Goal: Contribute content: Contribute content

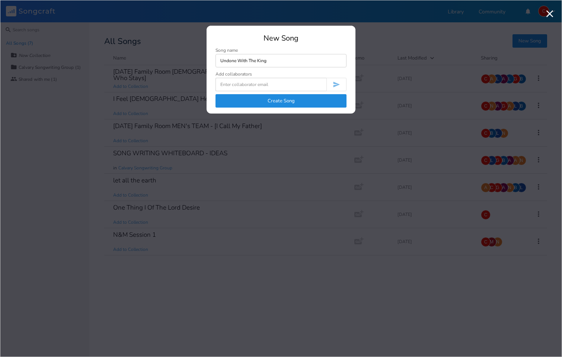
type input "Undone With The King"
click at [315, 102] on button "Create Song" at bounding box center [281, 100] width 131 height 13
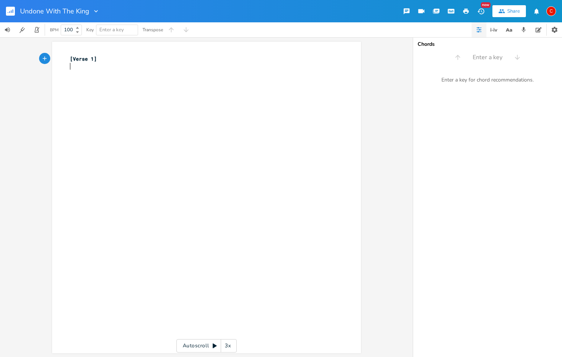
click at [152, 101] on div "xxxxxxxxxx [Verse 1] ​" at bounding box center [213, 205] width 288 height 302
type textarea "[Verse 1]"
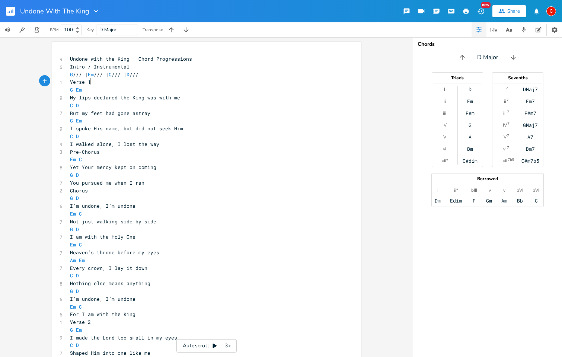
click at [178, 78] on pre "Verse 1" at bounding box center [203, 82] width 269 height 8
type textarea "Undone with the King — Chord Progressions"
drag, startPoint x: 196, startPoint y: 56, endPoint x: 5, endPoint y: 50, distance: 190.8
click at [5, 50] on div "Undone with the King — Chord Progressions x 9 Undone with the King — Chord Prog…" at bounding box center [206, 197] width 413 height 320
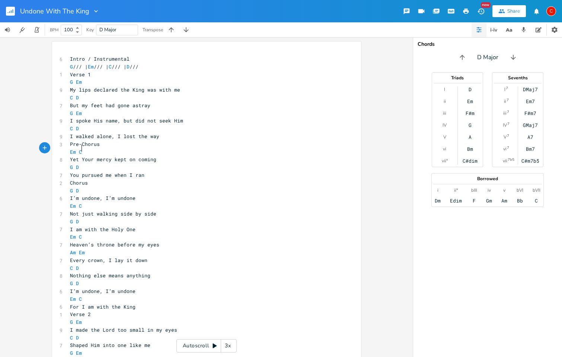
click at [206, 149] on pre "Em C" at bounding box center [203, 152] width 269 height 8
click at [70, 58] on span "Intro / Instrumental" at bounding box center [100, 59] width 60 height 7
type textarea "["
type textarea "]"
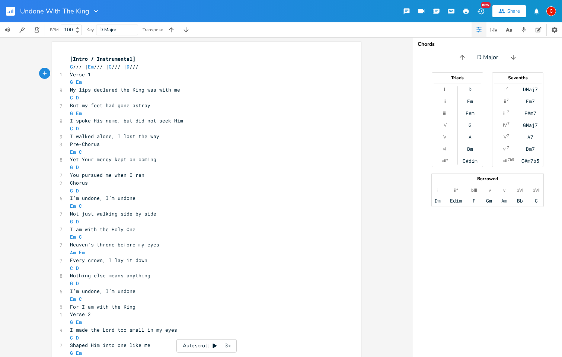
click at [69, 76] on pre "Verse 1" at bounding box center [203, 75] width 269 height 8
type textarea "["
type textarea "]"
click at [70, 74] on span "[Verse 1]" at bounding box center [83, 74] width 27 height 7
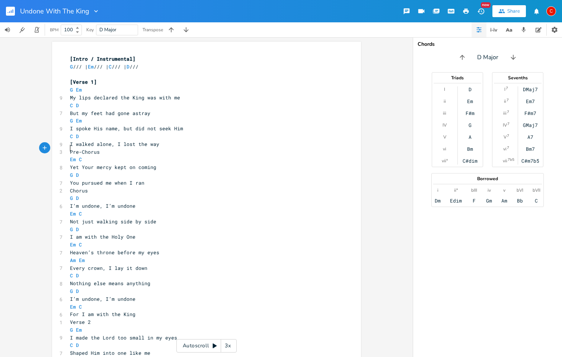
click at [69, 148] on pre "Pre-Chorus" at bounding box center [203, 152] width 269 height 8
type textarea "["
type textarea "]"
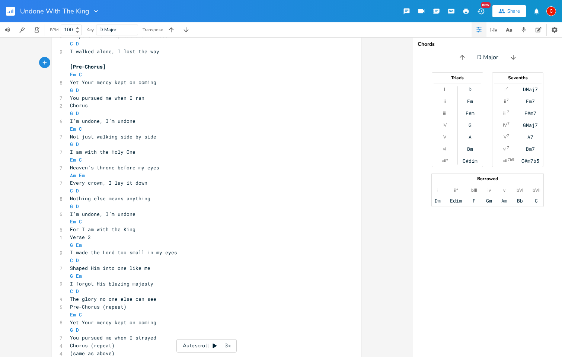
scroll to position [97, 0]
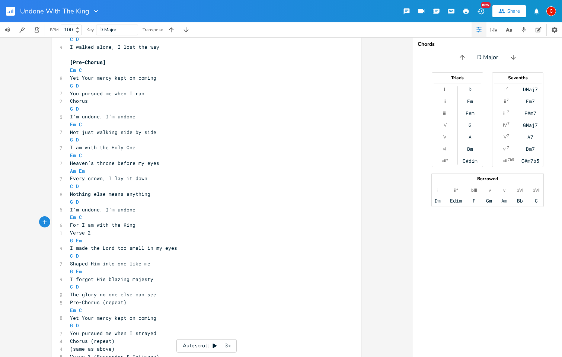
click at [70, 229] on span "Verse 2" at bounding box center [80, 232] width 21 height 7
type textarea "["
type textarea "]"
click at [65, 224] on div "] x [Intro / Instrumental] G /// | Em /// | C /// | D /// ​ [Verse 1] G Em 9 My…" at bounding box center [206, 297] width 309 height 706
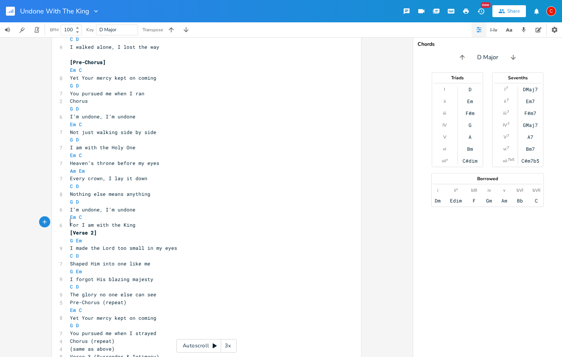
click at [69, 229] on pre "[Verse 2]" at bounding box center [203, 233] width 269 height 8
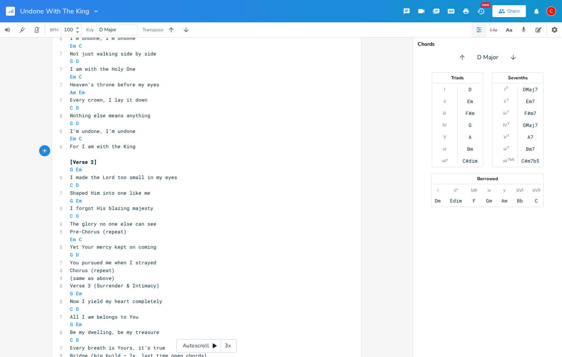
scroll to position [219, 0]
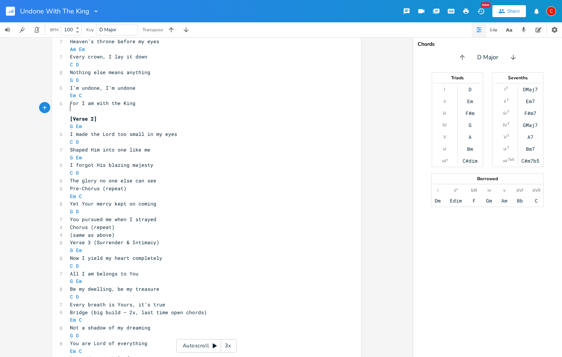
click at [70, 224] on span "Chorus (repeat)" at bounding box center [92, 227] width 45 height 7
type textarea "["
type textarea "]"
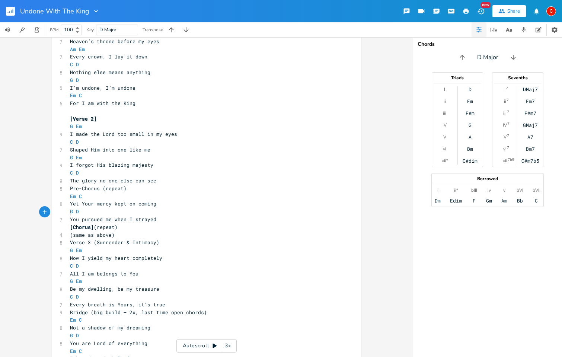
click at [69, 224] on pre "[Chorus] (repeat)" at bounding box center [203, 228] width 269 height 8
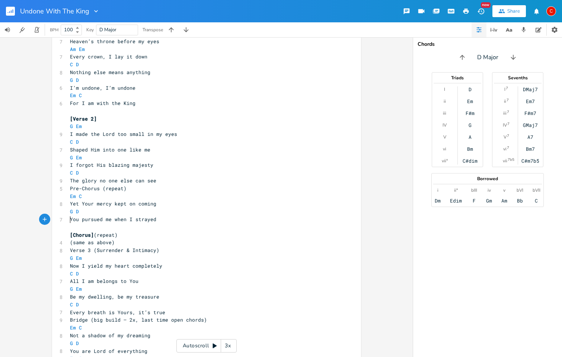
click at [69, 239] on pre "(same as above)" at bounding box center [203, 243] width 269 height 8
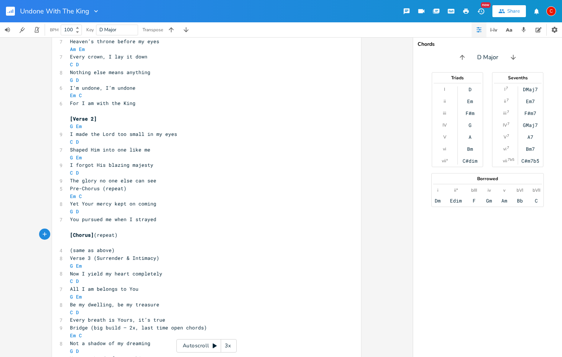
click at [69, 254] on pre "Verse 3 (Surrender & Intimacy)" at bounding box center [203, 258] width 269 height 8
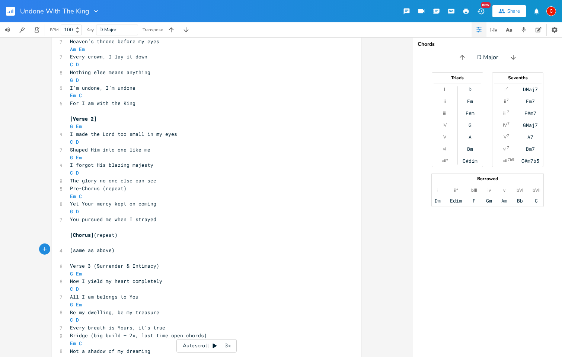
type textarea "["
type textarea "]"
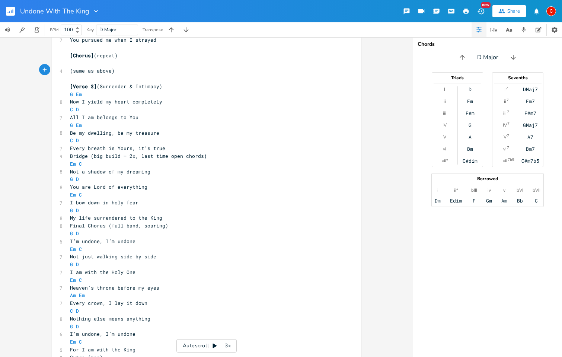
scroll to position [398, 0]
click at [69, 354] on pre "Outro (tag)" at bounding box center [203, 358] width 269 height 8
type textarea "["
type textarea "]"
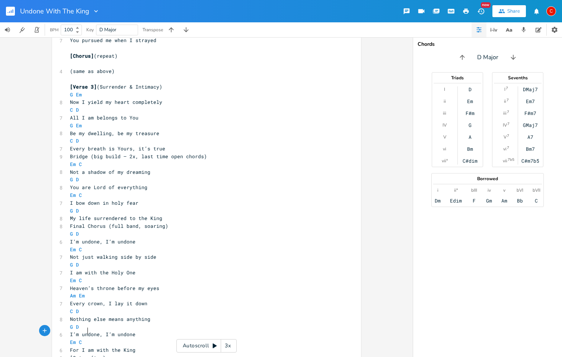
scroll to position [0, 1]
click at [69, 222] on pre "Final Chorus (full band, soaring)" at bounding box center [203, 226] width 269 height 8
type textarea "["
type textarea "]"
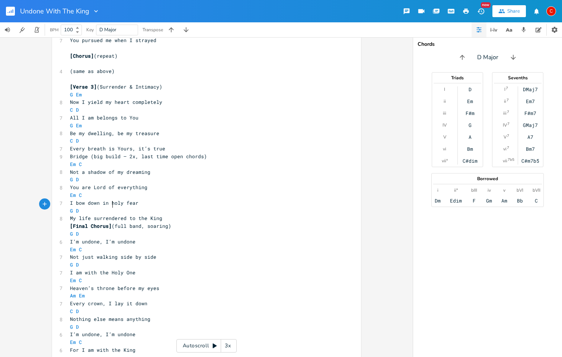
scroll to position [0, 1]
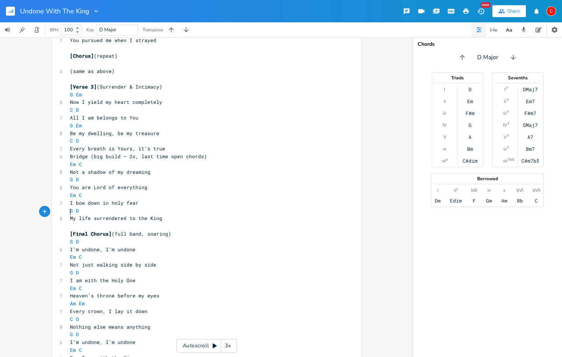
click at [70, 153] on span "Bridge (big build — 2x, last time open chords)" at bounding box center [138, 156] width 137 height 7
type textarea "["
type textarea "]"
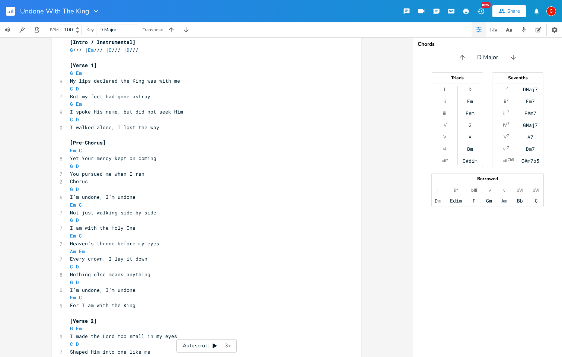
scroll to position [15, 0]
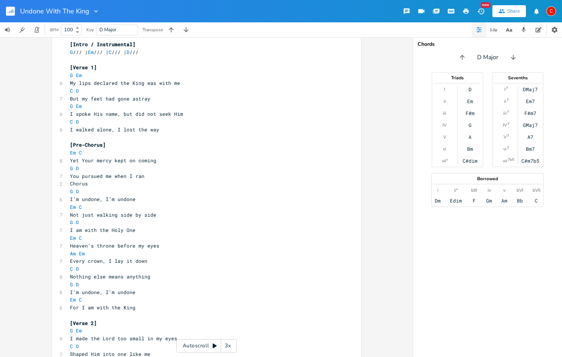
click at [70, 180] on span "Chorus" at bounding box center [79, 183] width 18 height 7
type textarea "["
type textarea "]"
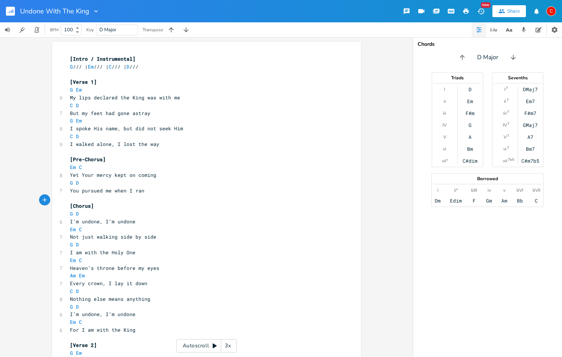
scroll to position [0, 0]
click at [70, 98] on span "My lips declared the King was with me" at bounding box center [125, 97] width 110 height 7
click at [60, 97] on div "9" at bounding box center [60, 98] width 0 height 8
drag, startPoint x: 97, startPoint y: 68, endPoint x: 92, endPoint y: 68, distance: 4.8
click at [92, 68] on span "G /// | Em /// | C /// | D ///" at bounding box center [104, 66] width 69 height 7
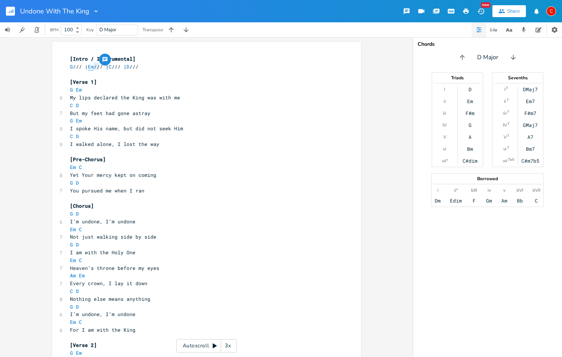
scroll to position [0, 3]
type textarea "d"
click at [99, 76] on li "D" at bounding box center [102, 74] width 22 height 8
click at [115, 67] on span "G /// | D /// | C /// | D ///" at bounding box center [103, 66] width 66 height 7
type textarea "6"
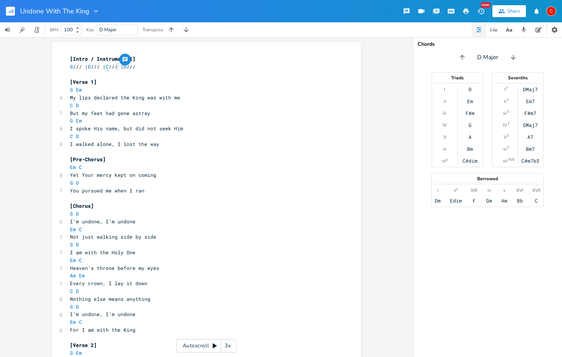
scroll to position [0, 2]
type textarea "Em"
click at [130, 67] on span "D" at bounding box center [128, 66] width 3 height 7
type textarea "4"
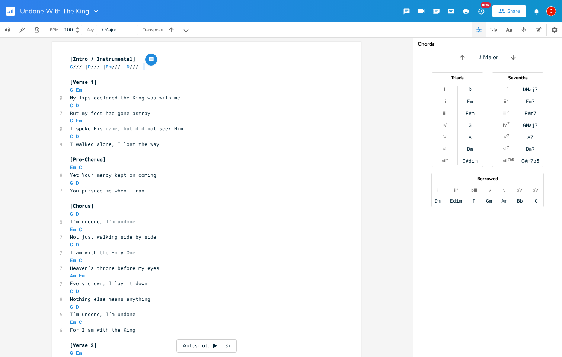
scroll to position [0, 2]
type textarea "C"
click at [309, 79] on pre "[Verse 1]" at bounding box center [203, 82] width 269 height 8
drag, startPoint x: 80, startPoint y: 88, endPoint x: 73, endPoint y: 87, distance: 7.1
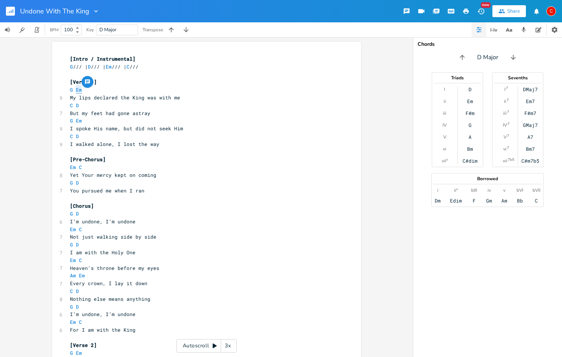
click at [73, 87] on pre "G Em" at bounding box center [203, 90] width 269 height 8
type textarea "D"
click at [200, 125] on pre "I spoke His name, but did not seek Him" at bounding box center [203, 129] width 269 height 8
click at [70, 104] on span "C" at bounding box center [71, 105] width 3 height 7
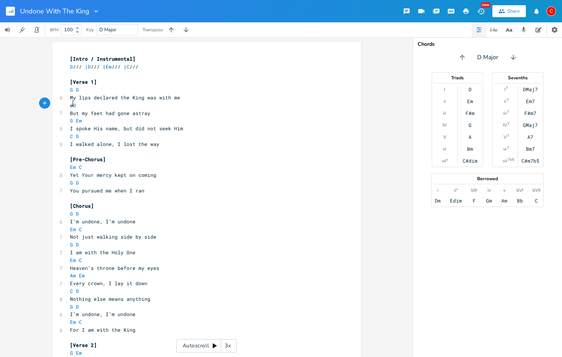
scroll to position [0, 6]
type textarea "em"
click at [75, 112] on li "Em" at bounding box center [79, 112] width 23 height 8
click at [72, 89] on span "G D" at bounding box center [74, 89] width 9 height 7
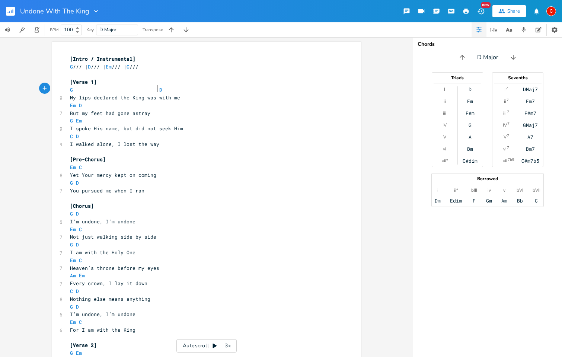
click at [79, 105] on span "D" at bounding box center [80, 105] width 3 height 7
type textarea "C"
click at [69, 104] on pre "Em C" at bounding box center [203, 106] width 269 height 8
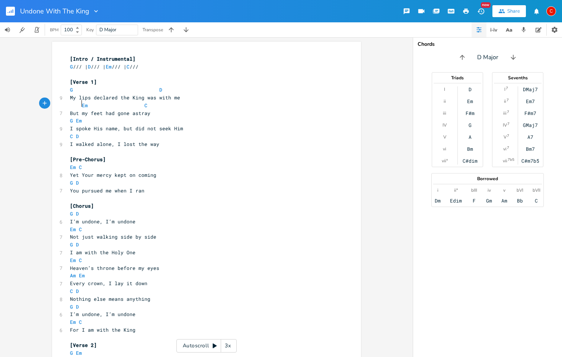
scroll to position [0, 7]
click at [143, 106] on span "Em C" at bounding box center [113, 105] width 86 height 7
click at [69, 88] on pre "G D" at bounding box center [203, 90] width 269 height 8
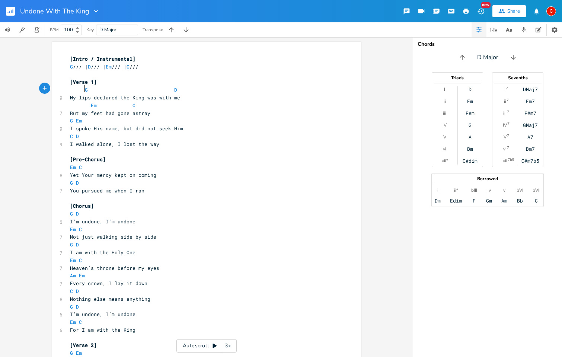
scroll to position [0, 7]
click at [87, 105] on span "Em C" at bounding box center [103, 105] width 66 height 7
click at [174, 106] on pre "Em C" at bounding box center [203, 106] width 269 height 8
click at [88, 104] on span "Em C" at bounding box center [92, 105] width 45 height 7
type textarea "D"
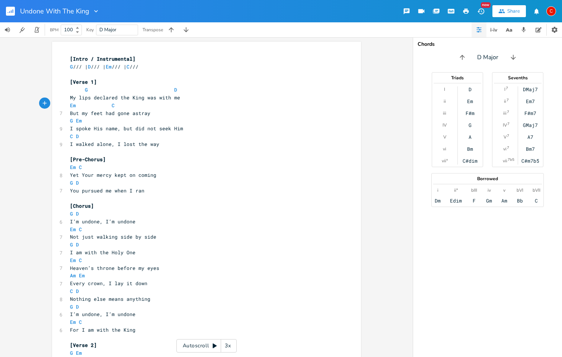
scroll to position [0, 3]
click at [110, 102] on span "Em D C" at bounding box center [94, 105] width 48 height 7
click at [198, 111] on pre "But my feet had gone astray" at bounding box center [203, 114] width 269 height 8
drag, startPoint x: 172, startPoint y: 90, endPoint x: 169, endPoint y: 89, distance: 3.7
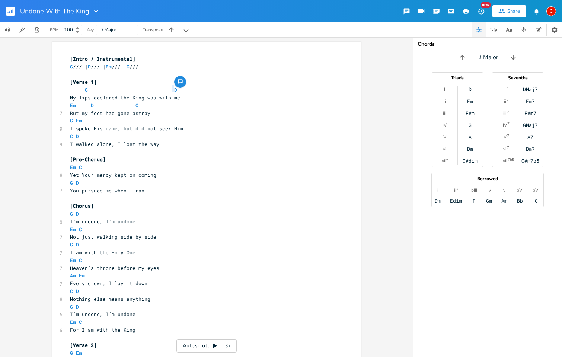
click at [169, 89] on pre "G D" at bounding box center [203, 90] width 269 height 8
type textarea "Bm7"
click at [193, 148] on pre "​" at bounding box center [203, 152] width 269 height 8
click at [81, 90] on span "G Bm7" at bounding box center [126, 89] width 113 height 7
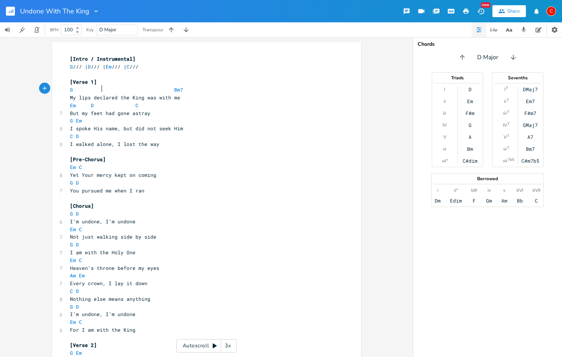
scroll to position [0, 5]
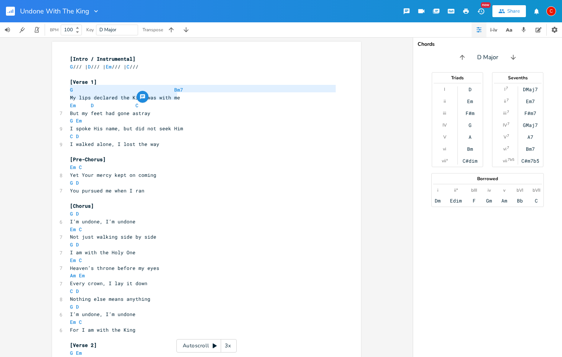
type textarea "G Bm7"
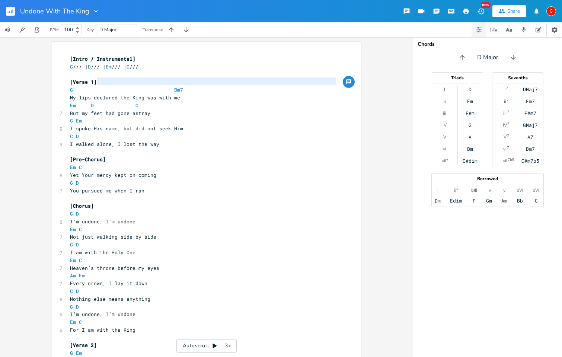
type textarea "G Bm7"
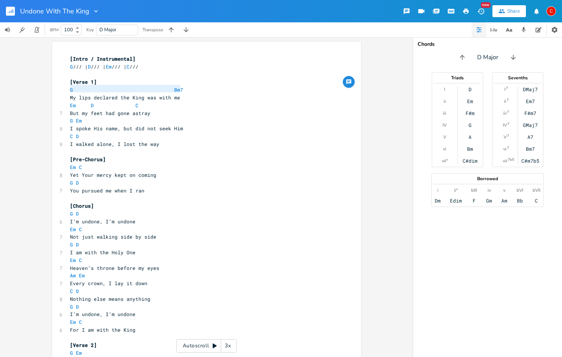
drag, startPoint x: 67, startPoint y: 89, endPoint x: 283, endPoint y: 86, distance: 216.8
click at [283, 86] on pre "G Bm7" at bounding box center [203, 90] width 269 height 8
drag, startPoint x: 65, startPoint y: 118, endPoint x: 90, endPoint y: 118, distance: 25.0
type textarea "G Em"
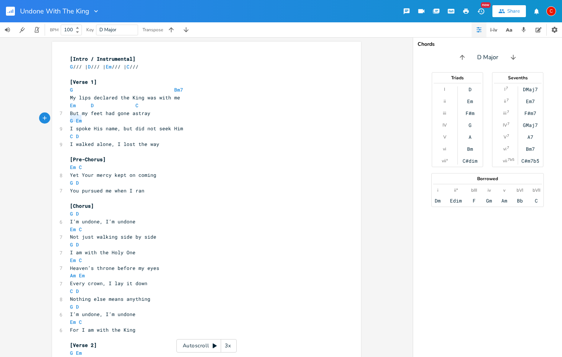
drag, startPoint x: 90, startPoint y: 118, endPoint x: 65, endPoint y: 119, distance: 25.0
paste textarea
type textarea "D"
drag, startPoint x: 85, startPoint y: 133, endPoint x: 69, endPoint y: 133, distance: 15.3
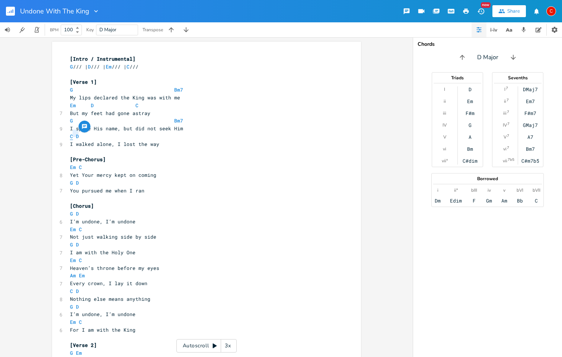
click at [69, 133] on pre "C D" at bounding box center [203, 137] width 269 height 8
type textarea "Em D C"
drag, startPoint x: 66, startPoint y: 105, endPoint x: 150, endPoint y: 105, distance: 83.4
click at [150, 105] on pre "Em D C" at bounding box center [203, 106] width 269 height 8
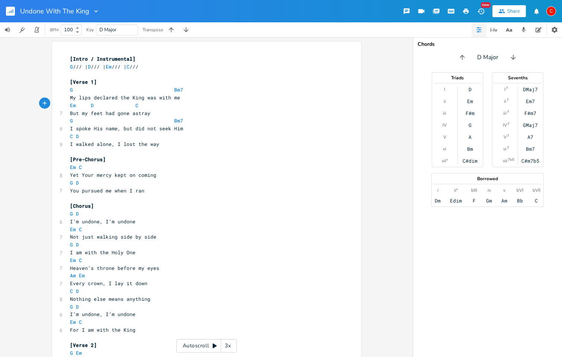
type textarea "Em D C"
drag, startPoint x: 143, startPoint y: 104, endPoint x: 50, endPoint y: 102, distance: 93.5
drag, startPoint x: 64, startPoint y: 134, endPoint x: 83, endPoint y: 134, distance: 19.4
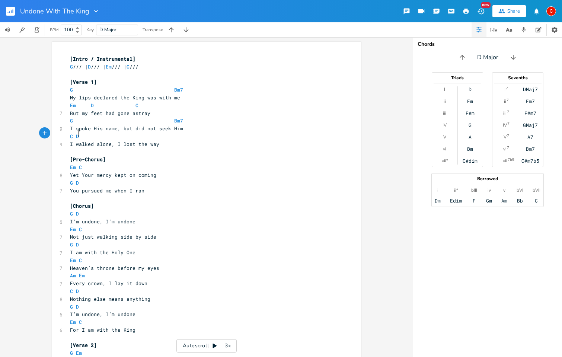
type textarea "C D"
drag, startPoint x: 83, startPoint y: 134, endPoint x: 63, endPoint y: 132, distance: 20.9
drag, startPoint x: 65, startPoint y: 164, endPoint x: 81, endPoint y: 164, distance: 16.0
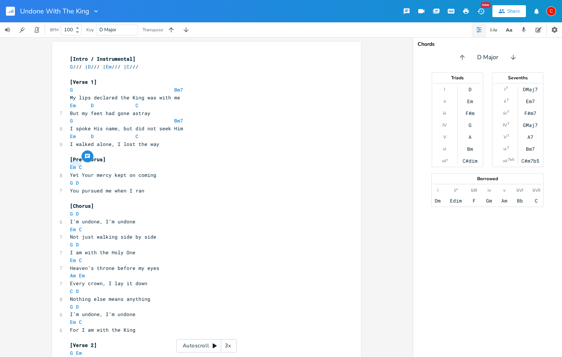
drag, startPoint x: 82, startPoint y: 164, endPoint x: 66, endPoint y: 161, distance: 16.7
type textarea "am7"
click at [80, 171] on li "Am7" at bounding box center [81, 171] width 26 height 8
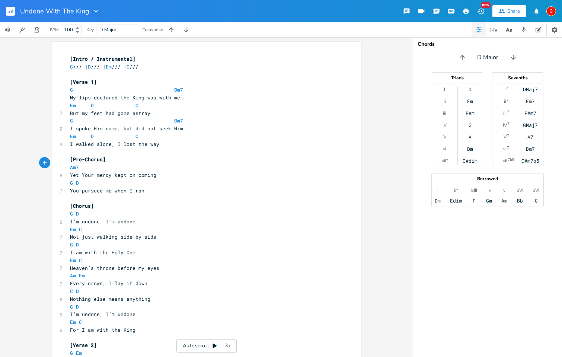
type textarea "D"
click at [69, 181] on pre "G D" at bounding box center [203, 183] width 269 height 8
click at [80, 180] on pre "G D" at bounding box center [203, 183] width 269 height 8
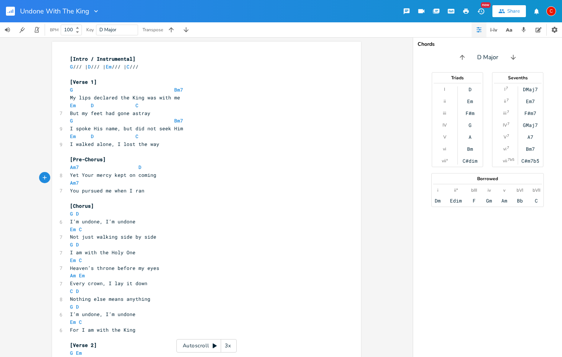
type textarea "Am7 D"
click at [167, 75] on pre "​" at bounding box center [203, 75] width 269 height 8
click at [69, 104] on pre "Em D C" at bounding box center [203, 106] width 269 height 8
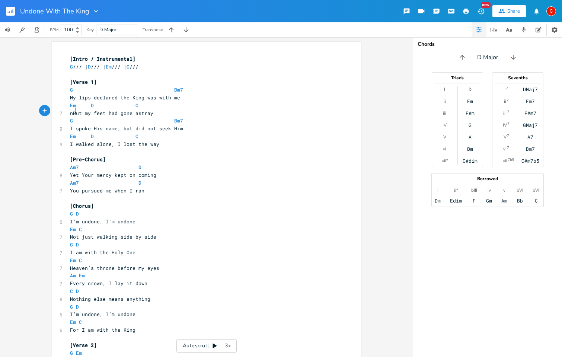
type textarea "n"
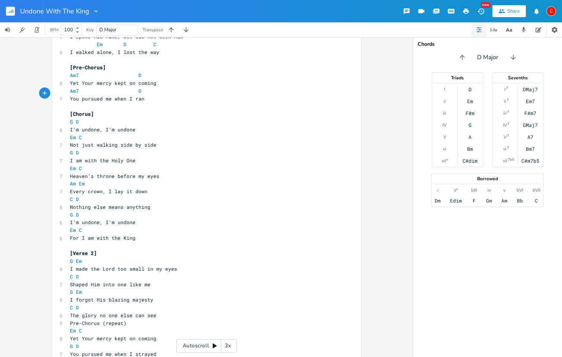
scroll to position [100, 0]
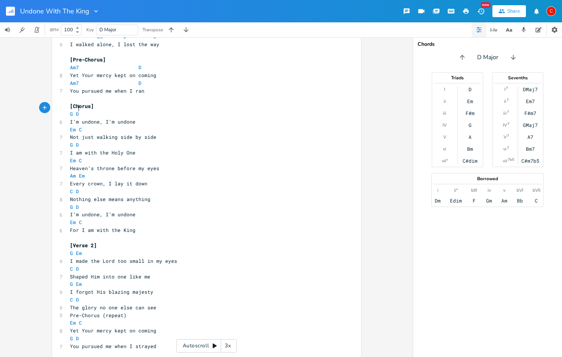
click at [82, 110] on pre "G D" at bounding box center [203, 114] width 269 height 8
click at [84, 126] on pre "Em C" at bounding box center [203, 130] width 269 height 8
type textarea "d"
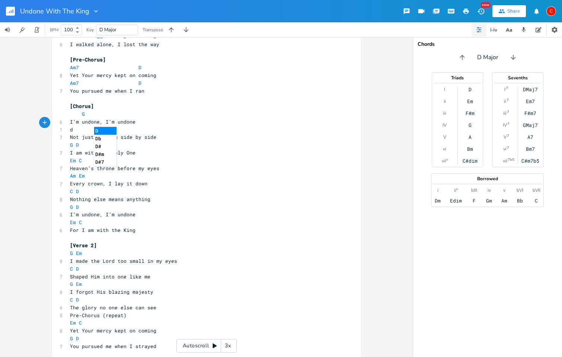
click at [101, 132] on li "D" at bounding box center [105, 131] width 22 height 8
click at [84, 141] on pre "G D" at bounding box center [203, 145] width 269 height 8
type textarea "em"
click at [90, 146] on li "Em" at bounding box center [94, 146] width 23 height 8
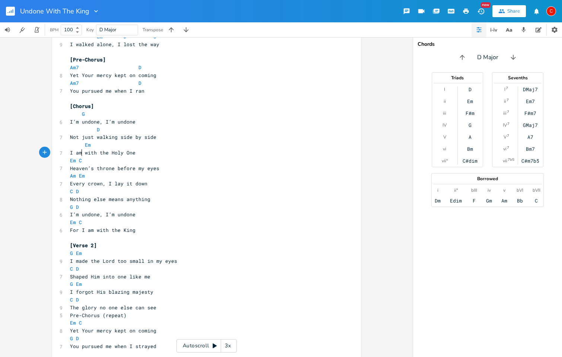
click at [87, 157] on pre "Em C" at bounding box center [203, 161] width 269 height 8
type textarea "c"
click at [107, 157] on pre "c" at bounding box center [203, 161] width 269 height 8
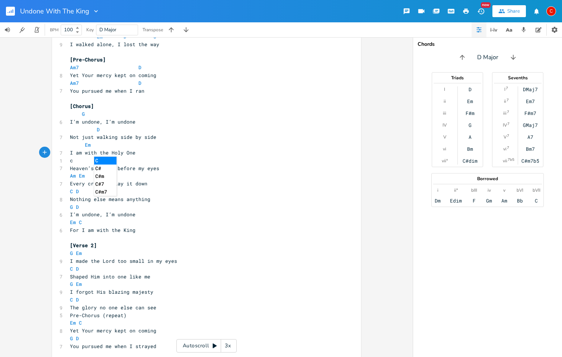
click at [104, 159] on li "C" at bounding box center [105, 161] width 22 height 8
click at [88, 172] on pre "Am Em" at bounding box center [203, 176] width 269 height 8
type textarea "g"
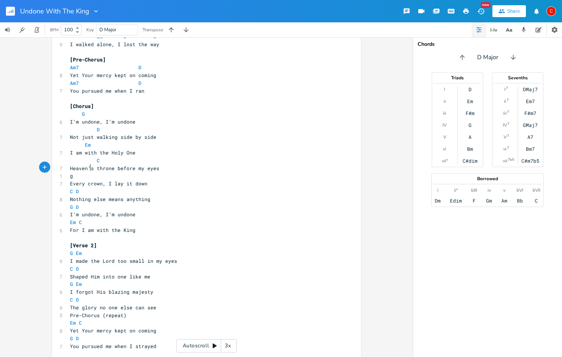
scroll to position [0, 3]
click at [76, 188] on span "D" at bounding box center [77, 191] width 3 height 7
click at [79, 203] on pre "G D" at bounding box center [203, 207] width 269 height 8
type textarea "em."
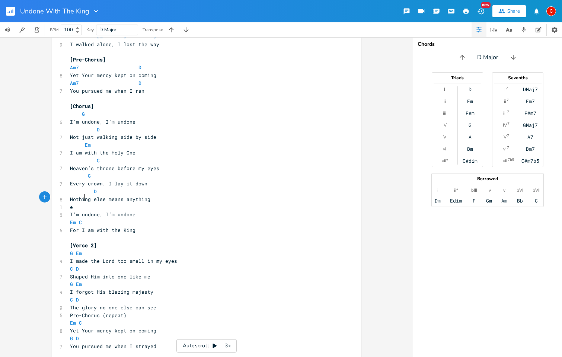
scroll to position [0, 10]
type textarea "em"
click at [89, 204] on li "Em" at bounding box center [91, 206] width 23 height 8
click at [117, 203] on pre "Em" at bounding box center [203, 207] width 269 height 8
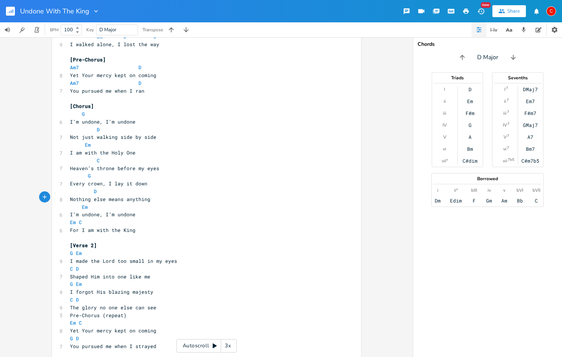
scroll to position [0, 13]
type textarea "d"
click at [118, 205] on li "D" at bounding box center [125, 206] width 22 height 8
click at [84, 219] on pre "Em C" at bounding box center [203, 223] width 269 height 8
click at [96, 219] on pre "​" at bounding box center [203, 223] width 269 height 8
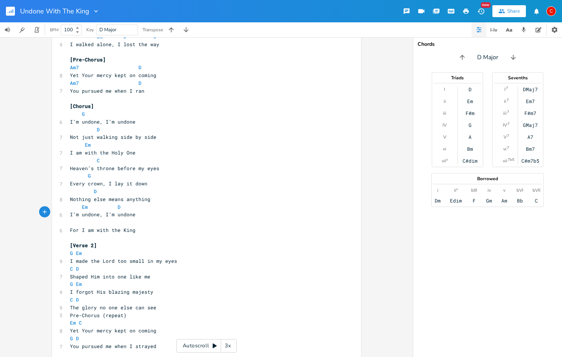
scroll to position [0, 12]
type textarea "c"
click at [103, 219] on li "C" at bounding box center [105, 220] width 22 height 8
click at [85, 250] on pre "G Em" at bounding box center [203, 254] width 269 height 8
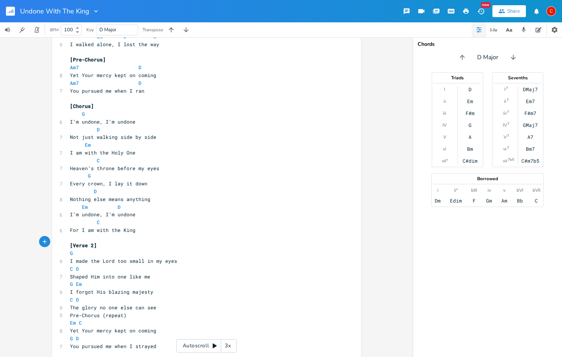
click at [174, 250] on pre "G" at bounding box center [203, 254] width 269 height 8
type textarea "bm7"
click at [180, 249] on li "Bm7" at bounding box center [180, 250] width 26 height 8
click at [83, 265] on pre "C D" at bounding box center [203, 269] width 269 height 8
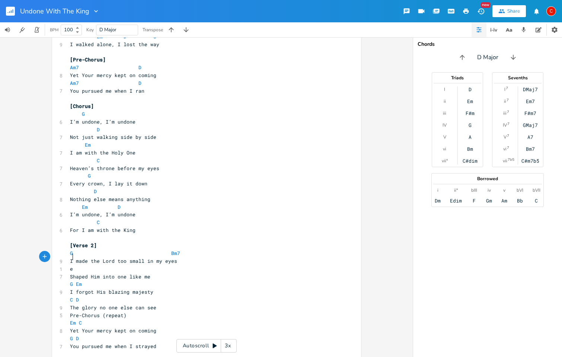
scroll to position [0, 6]
type textarea "em"
click at [74, 264] on li "Em" at bounding box center [79, 265] width 23 height 8
click at [70, 273] on span "Shaped Him into one like me" at bounding box center [110, 276] width 80 height 7
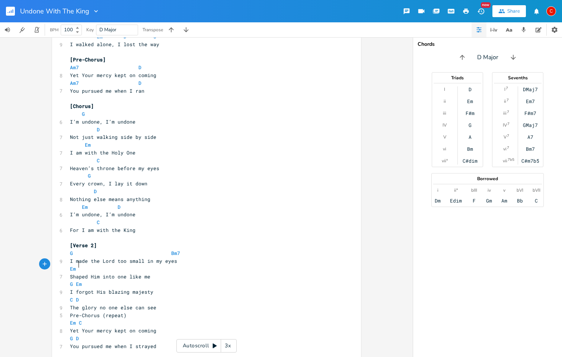
click at [150, 265] on pre "Em" at bounding box center [203, 269] width 269 height 8
type textarea "n"
type textarea "d"
click at [110, 263] on li "D" at bounding box center [120, 265] width 22 height 8
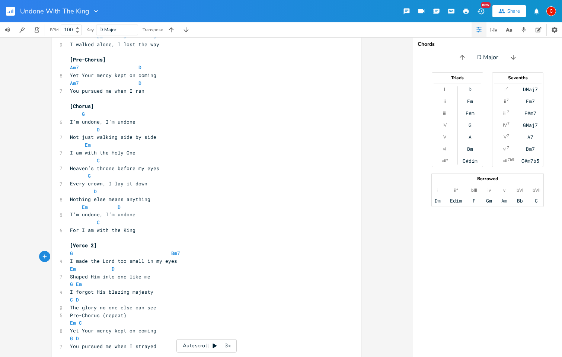
scroll to position [0, 15]
type textarea "c"
click at [159, 265] on li "C" at bounding box center [160, 265] width 22 height 8
click at [102, 280] on pre "G Em" at bounding box center [203, 284] width 269 height 8
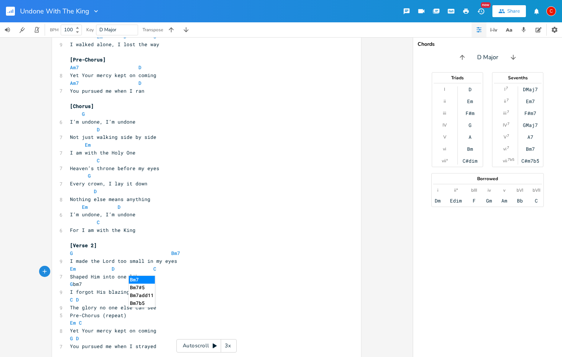
type textarea "bm7"
click at [134, 279] on li "Bm7" at bounding box center [142, 280] width 26 height 8
click at [85, 296] on pre "C D" at bounding box center [203, 300] width 269 height 8
type textarea "emn"
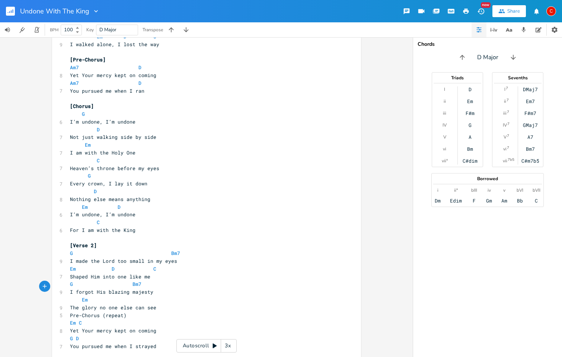
scroll to position [0, 12]
type textarea "d"
click at [70, 304] on span "The glory no one else can see" at bounding box center [113, 307] width 86 height 7
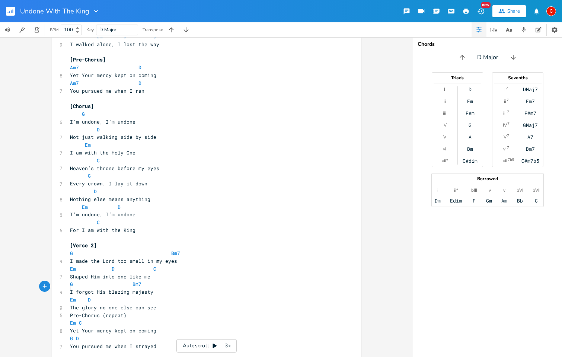
click at [85, 297] on span "Em D" at bounding box center [80, 300] width 21 height 7
click at [162, 296] on pre "Em D" at bounding box center [203, 300] width 269 height 8
type textarea "c"
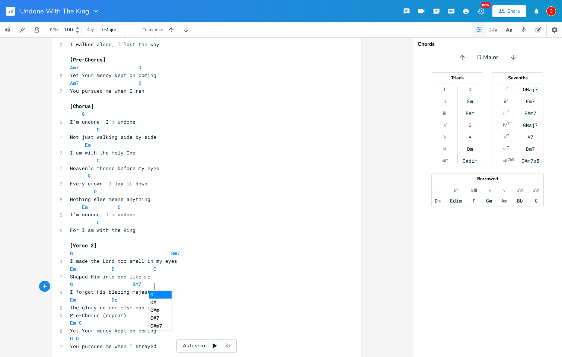
click at [164, 294] on li "C" at bounding box center [160, 295] width 22 height 8
click at [53, 302] on div "x [Intro / Instrumental] G /// | D /// | Em /// | C /// ​ [Verse 1] G Bm7 My li…" at bounding box center [206, 326] width 309 height 768
type textarea "Y"
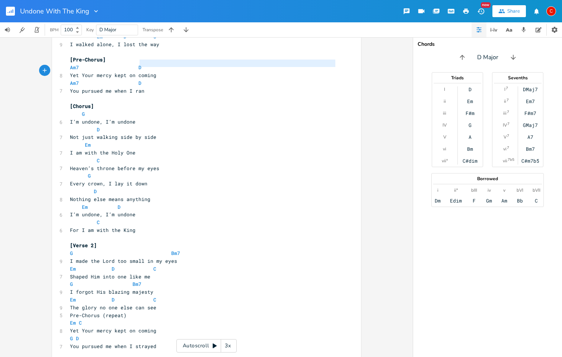
type textarea "Am7 D"
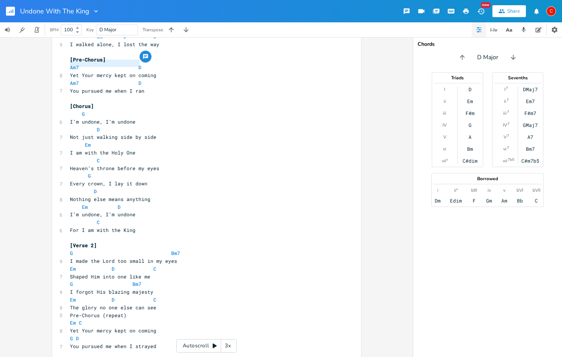
drag, startPoint x: 142, startPoint y: 63, endPoint x: 45, endPoint y: 64, distance: 96.5
click at [45, 64] on div "Am7 D x [Intro / Instrumental] G /// | D /// | Em /// | C /// ​ [Verse 1] G Bm7…" at bounding box center [206, 197] width 413 height 320
click at [86, 319] on pre "Em C" at bounding box center [203, 323] width 269 height 8
click at [81, 335] on pre "G D" at bounding box center [203, 339] width 269 height 8
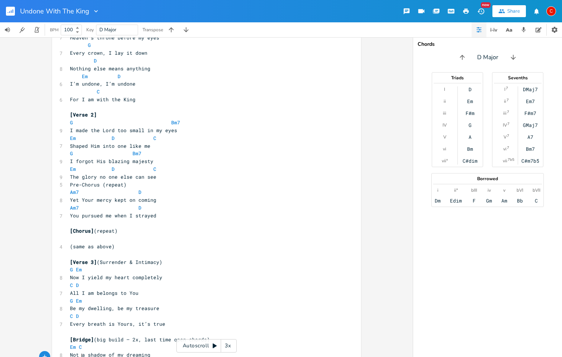
scroll to position [253, 0]
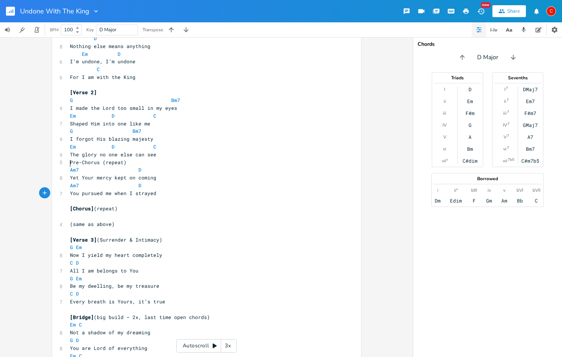
click at [69, 174] on pre "Yet Your mercy kept on coming" at bounding box center [203, 178] width 269 height 8
click at [69, 190] on pre "You pursued me when I strayed" at bounding box center [203, 194] width 269 height 8
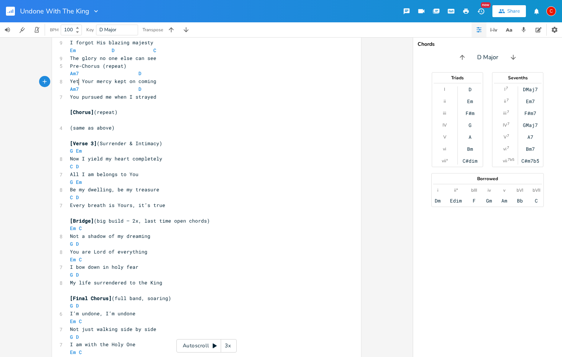
scroll to position [359, 0]
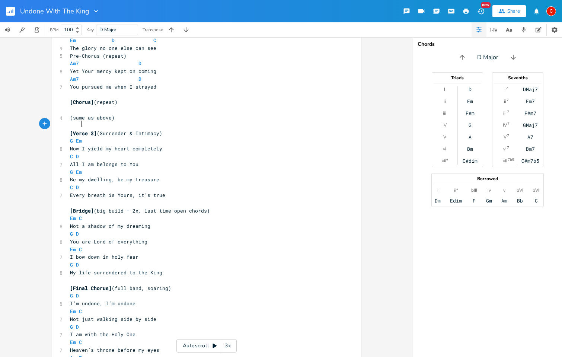
click at [80, 137] on pre "G Em" at bounding box center [203, 141] width 269 height 8
type textarea "am"
click at [79, 129] on li "Am" at bounding box center [79, 132] width 23 height 8
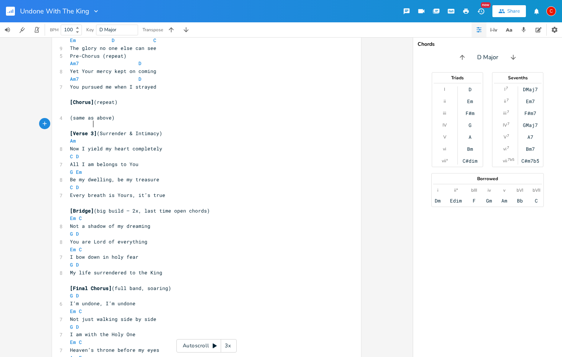
click at [105, 137] on pre "Am" at bounding box center [203, 141] width 269 height 8
type textarea "c."
type textarea "d"
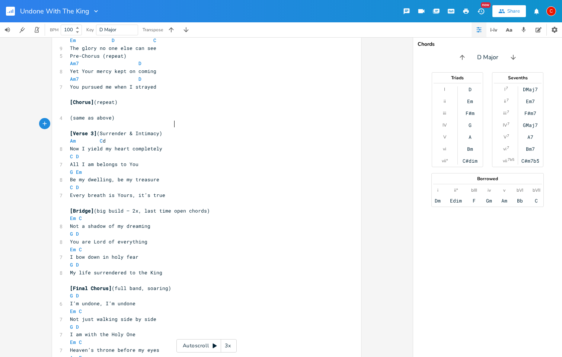
scroll to position [0, 28]
type textarea "d"
click at [77, 153] on pre "C D" at bounding box center [203, 157] width 269 height 8
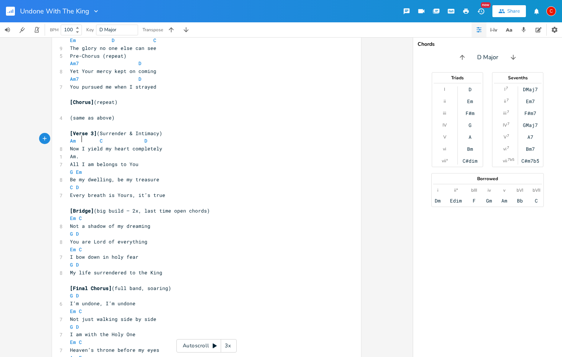
type textarea "am."
click at [99, 153] on pre "Am" at bounding box center [203, 157] width 269 height 8
click at [85, 168] on pre "G Em" at bounding box center [203, 172] width 269 height 8
type textarea "A"
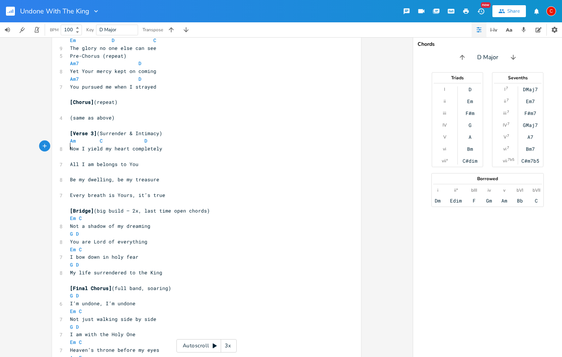
click at [70, 161] on span "All I am belongs to You" at bounding box center [104, 164] width 69 height 7
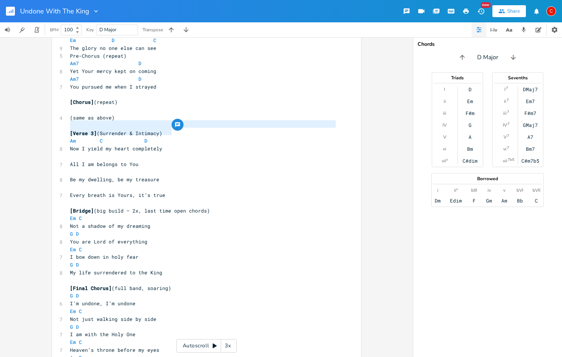
type textarea "Am C D"
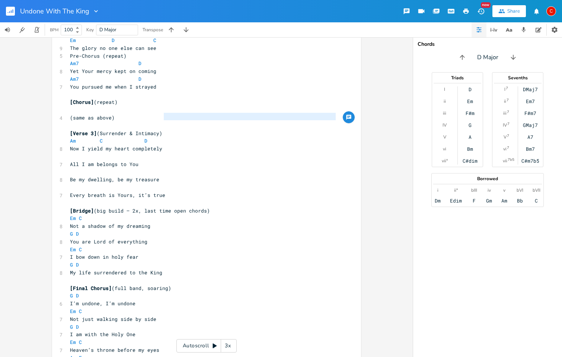
type textarea "Am C D"
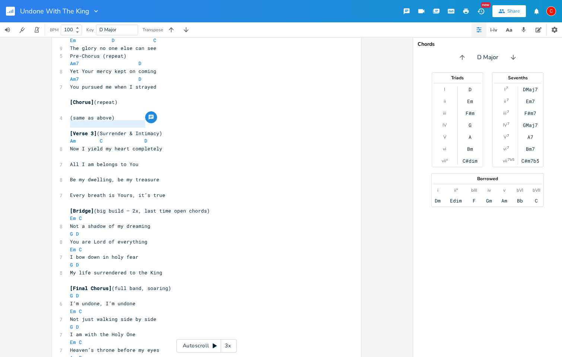
drag, startPoint x: 67, startPoint y: 126, endPoint x: 197, endPoint y: 123, distance: 130.0
click at [197, 137] on pre "Am C D" at bounding box center [203, 141] width 269 height 8
click at [72, 153] on pre "​" at bounding box center [203, 157] width 269 height 8
click at [72, 168] on pre "​" at bounding box center [203, 172] width 269 height 8
click at [73, 184] on pre "​" at bounding box center [203, 188] width 269 height 8
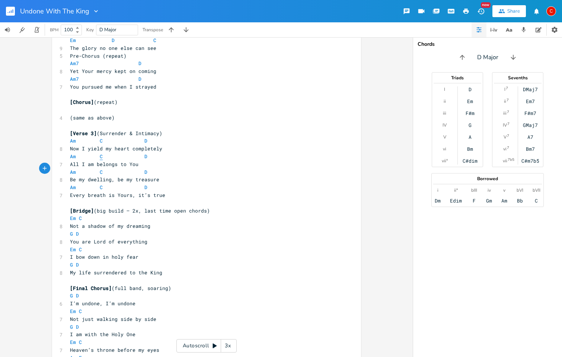
click at [100, 153] on span "C" at bounding box center [101, 156] width 3 height 7
click at [148, 153] on span "Am C D" at bounding box center [113, 156] width 86 height 7
click at [140, 184] on span "Am C D" at bounding box center [108, 187] width 77 height 7
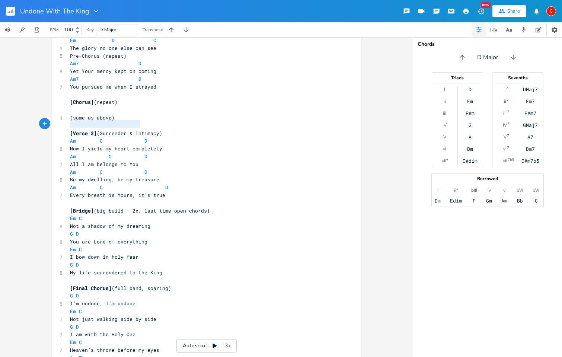
type textarea "Am C D"
drag, startPoint x: 66, startPoint y: 125, endPoint x: 147, endPoint y: 124, distance: 80.8
click at [147, 137] on pre "Am C D" at bounding box center [203, 141] width 269 height 8
click at [82, 222] on pre "Not a shadow of my dreaming" at bounding box center [203, 226] width 269 height 8
click at [81, 215] on pre "Em C" at bounding box center [203, 219] width 269 height 8
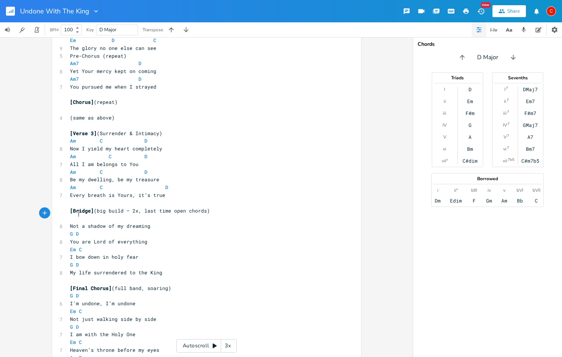
click at [86, 230] on pre "G D" at bounding box center [203, 234] width 269 height 8
click at [89, 246] on pre "Em C" at bounding box center [203, 250] width 269 height 8
click at [71, 215] on pre "​" at bounding box center [203, 219] width 269 height 8
click at [70, 223] on span "Not a shadow of my dreaming" at bounding box center [110, 226] width 80 height 7
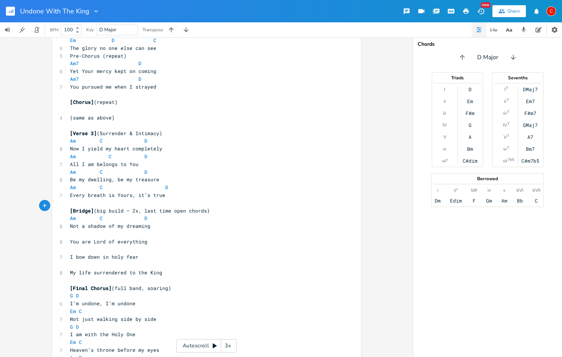
click at [69, 238] on pre "You are Lord of everything" at bounding box center [203, 242] width 269 height 8
click at [69, 246] on pre "​" at bounding box center [203, 250] width 269 height 8
click at [272, 253] on pre "I bow down in holy fear" at bounding box center [203, 257] width 269 height 8
click at [96, 231] on span "Am C D" at bounding box center [108, 234] width 77 height 7
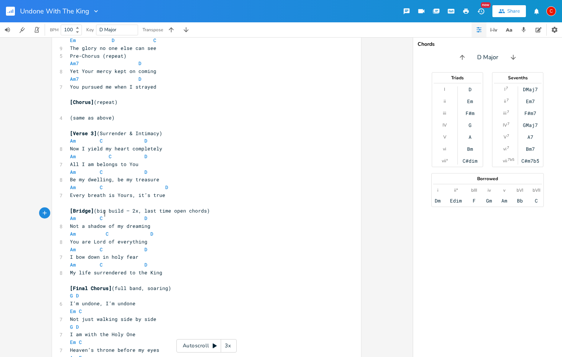
click at [145, 231] on span "Am C D" at bounding box center [111, 234] width 83 height 7
click at [79, 269] on span "My life surrendered to the King" at bounding box center [116, 272] width 92 height 7
type textarea "em"
click at [124, 262] on span "C Em D" at bounding box center [101, 265] width 63 height 7
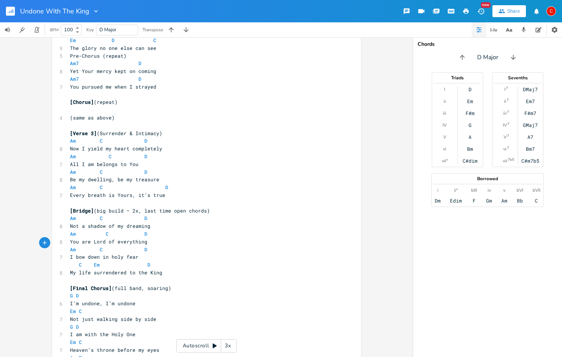
scroll to position [0, 7]
click at [144, 246] on pre "Am C D" at bounding box center [203, 250] width 269 height 8
type textarea "bm"
click at [149, 241] on li "Bm7" at bounding box center [152, 244] width 23 height 8
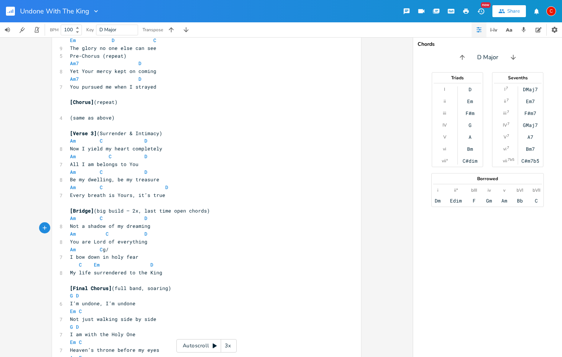
type textarea "g/b"
type textarea "G/B"
type textarea "d/f"
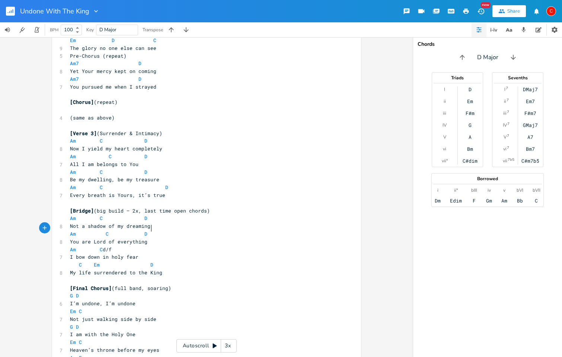
scroll to position [0, 4]
type textarea "D/F"
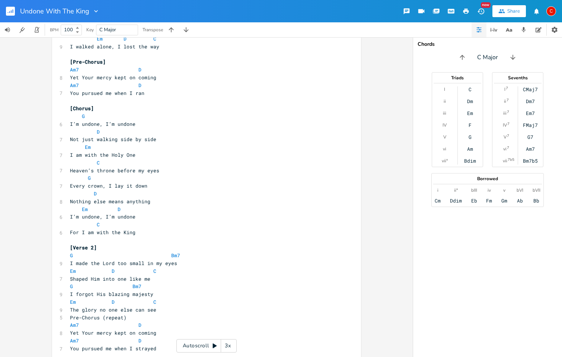
scroll to position [98, 0]
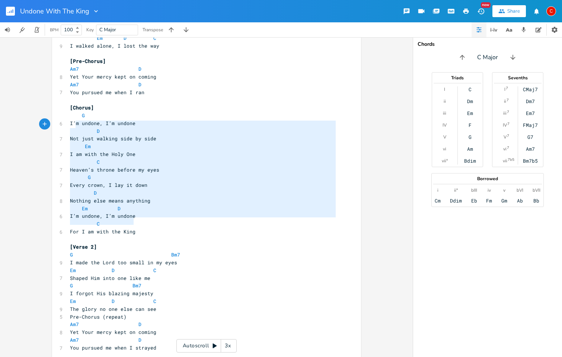
type textarea "G I’m undone, I’m undone D Not just walking side by side Em I am with the Holy …"
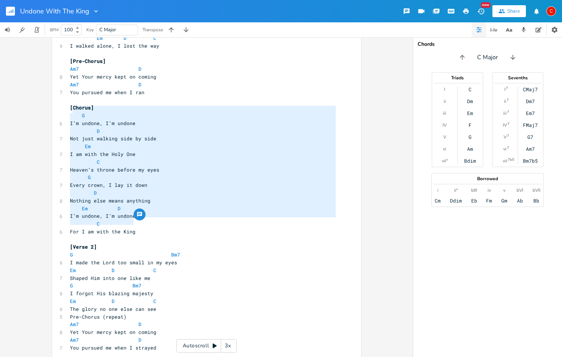
drag, startPoint x: 135, startPoint y: 222, endPoint x: 71, endPoint y: 112, distance: 127.1
click at [71, 112] on div "[Intro / Instrumental] G /// | D /// | Em /// | C /// ​ [Verse 1] G Bm7 My lips…" at bounding box center [203, 329] width 269 height 744
click at [288, 181] on pre "Every crown, I lay it down" at bounding box center [203, 185] width 269 height 8
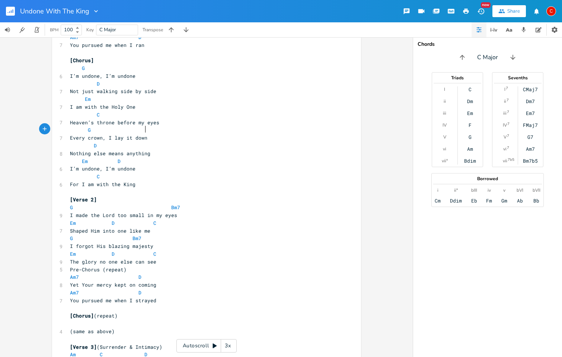
scroll to position [145, 0]
click at [94, 143] on pre "D" at bounding box center [203, 147] width 269 height 8
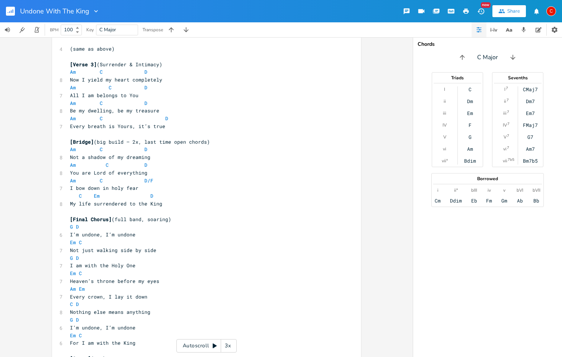
scroll to position [428, 0]
drag, startPoint x: 62, startPoint y: 203, endPoint x: 126, endPoint y: 211, distance: 64.6
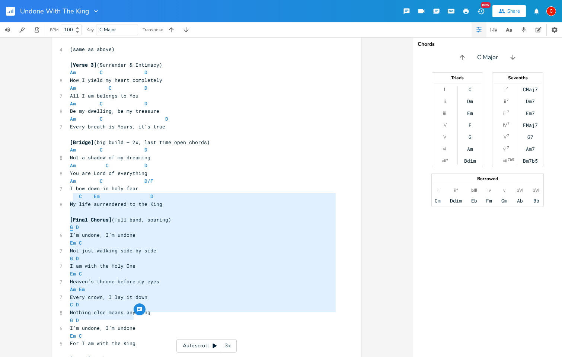
type textarea "G D I’m undone, I’m undone Em C Not just walking side by side G D I am with the…"
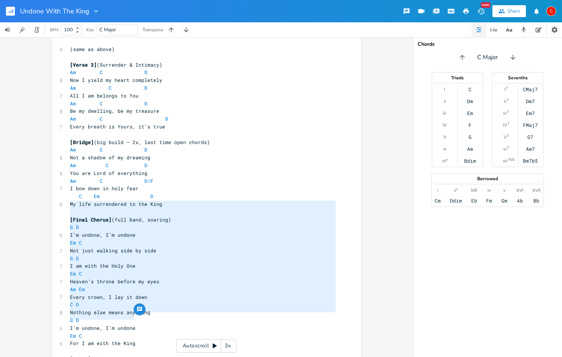
drag, startPoint x: 142, startPoint y: 318, endPoint x: 67, endPoint y: 203, distance: 137.4
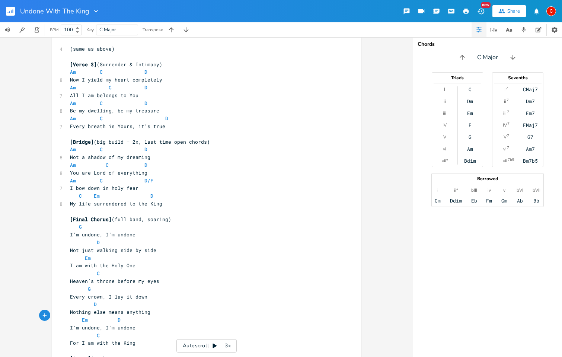
scroll to position [428, 0]
type textarea "Final"
drag, startPoint x: 86, startPoint y: 196, endPoint x: 71, endPoint y: 196, distance: 15.6
click at [71, 216] on span "[Final Chorus]" at bounding box center [91, 219] width 42 height 7
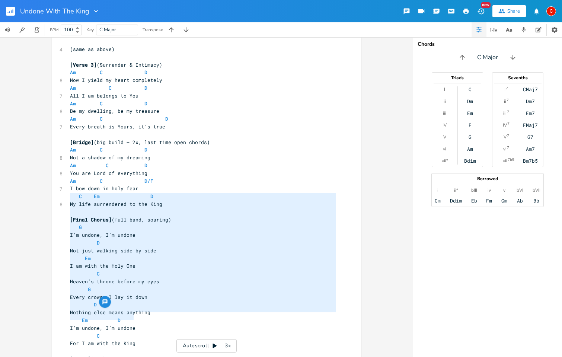
type textarea "[Final Chorus] (full band, soaring) G I’m undone, I’m undone D Not just walking…"
drag, startPoint x: 67, startPoint y: 196, endPoint x: 210, endPoint y: 321, distance: 189.9
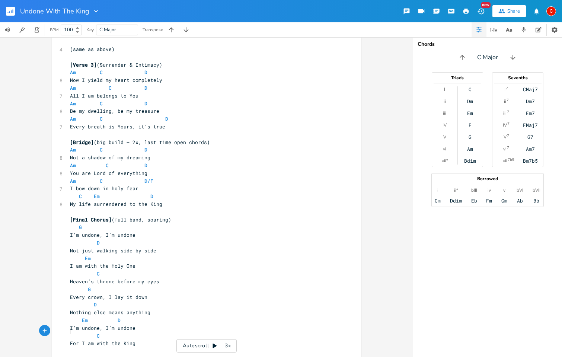
scroll to position [551, 0]
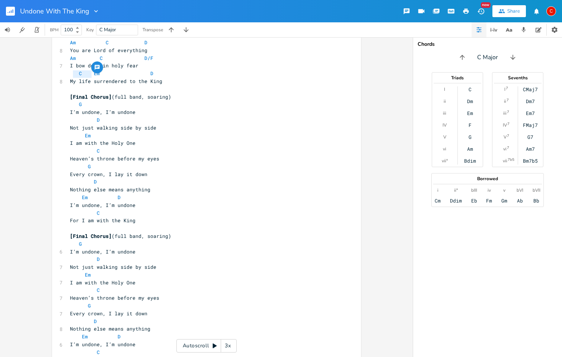
drag, startPoint x: 88, startPoint y: 74, endPoint x: 70, endPoint y: 73, distance: 17.5
type textarea "Down"
click at [248, 132] on pre "Em" at bounding box center [203, 136] width 269 height 8
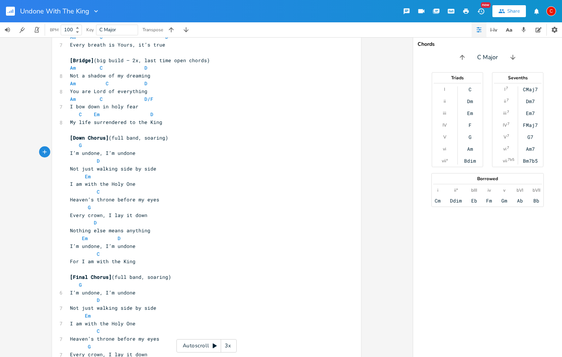
scroll to position [498, 0]
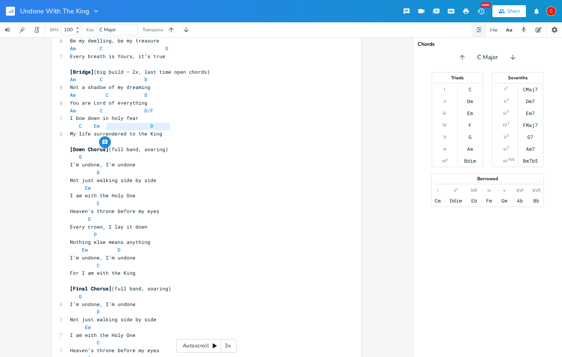
type textarea "(full band, soaring)"
drag, startPoint x: 173, startPoint y: 124, endPoint x: 108, endPoint y: 124, distance: 65.2
click at [108, 146] on pre "[Down Chorus] (full band, soaring)" at bounding box center [203, 150] width 269 height 8
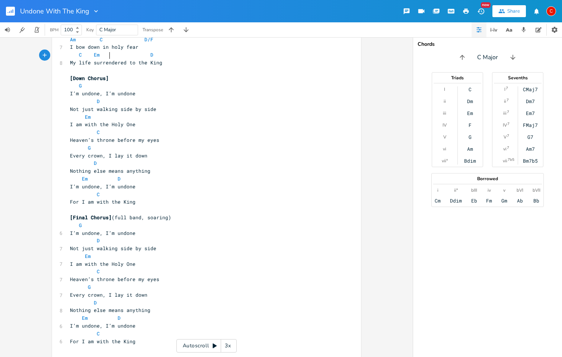
scroll to position [1, 0]
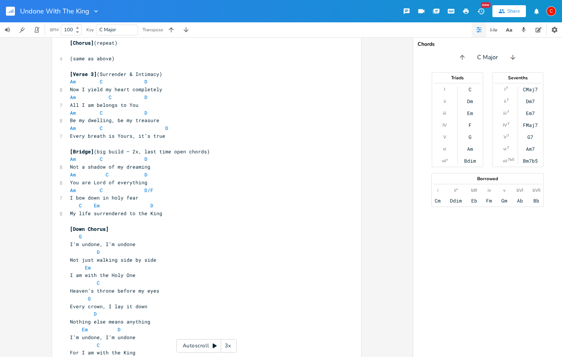
scroll to position [413, 0]
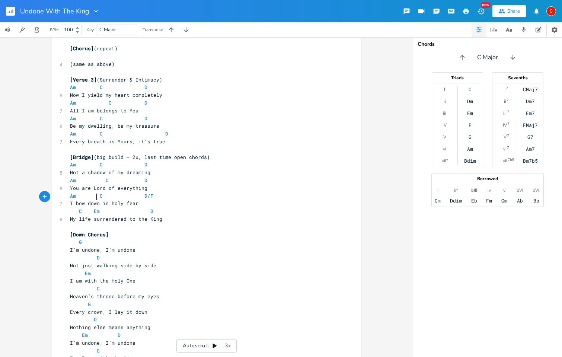
type textarea "​"
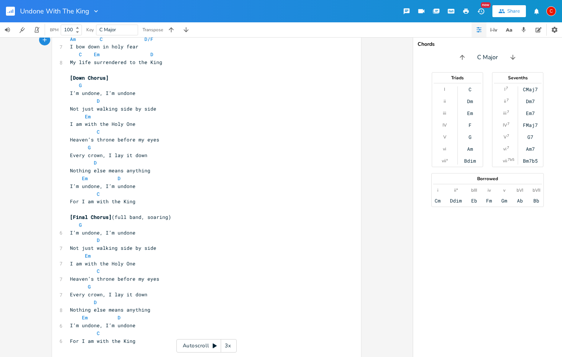
scroll to position [570, 0]
click at [70, 245] on span "Not just walking side by side" at bounding box center [113, 248] width 86 height 7
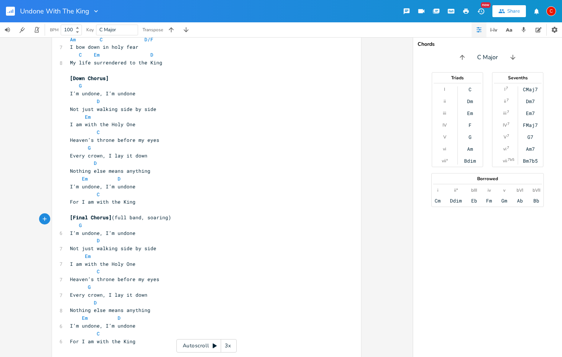
click at [60, 245] on div "7" at bounding box center [60, 249] width 0 height 8
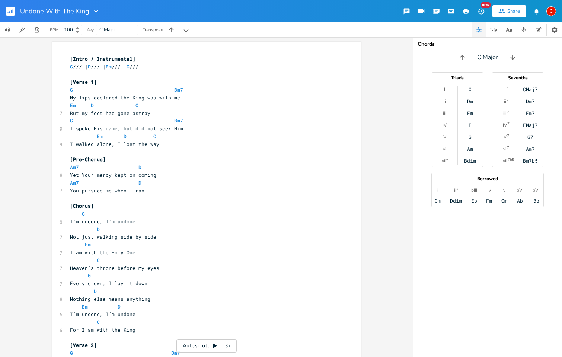
scroll to position [0, 0]
click at [213, 345] on icon at bounding box center [215, 346] width 4 height 5
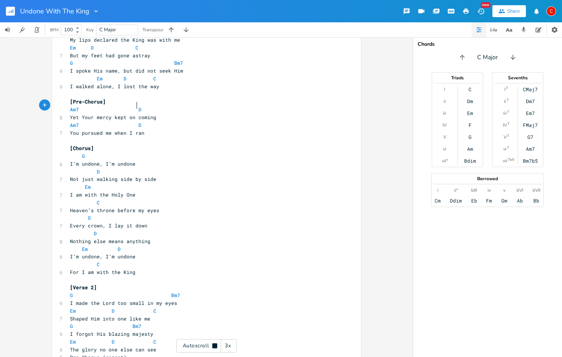
scroll to position [58, 0]
click at [134, 107] on span "Am7 D" at bounding box center [106, 109] width 72 height 7
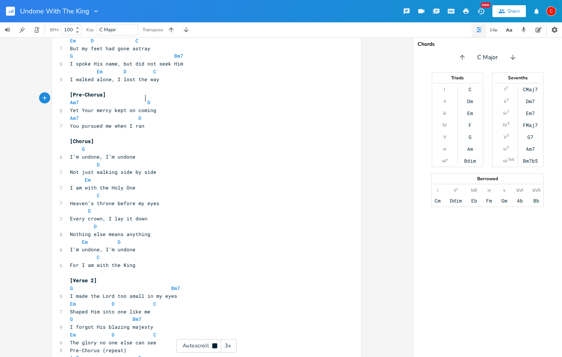
scroll to position [0, 4]
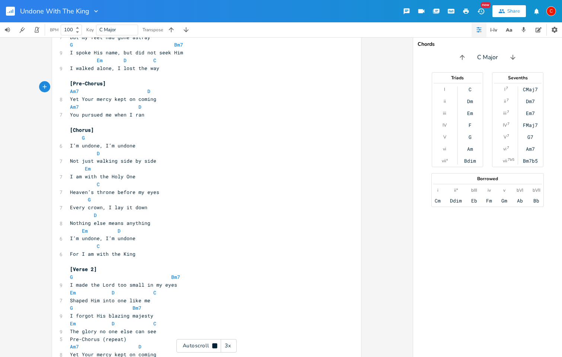
click at [133, 104] on span "Am7 D" at bounding box center [106, 107] width 72 height 7
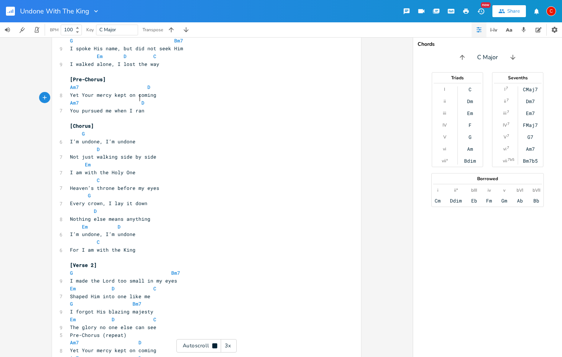
scroll to position [0, 2]
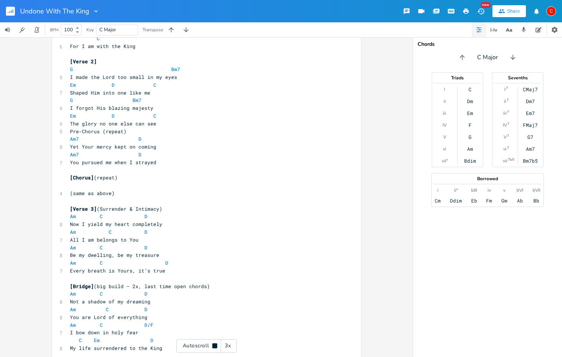
click at [64, 117] on div "x [Intro / Instrumental] G /// | D /// | Em /// | C /// ​ [Verse 1] G Bm7 My li…" at bounding box center [206, 215] width 309 height 915
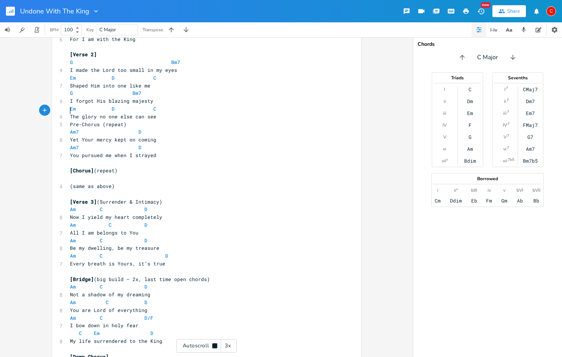
click at [69, 121] on pre "Pre-Chorus (repeat)" at bounding box center [203, 125] width 269 height 8
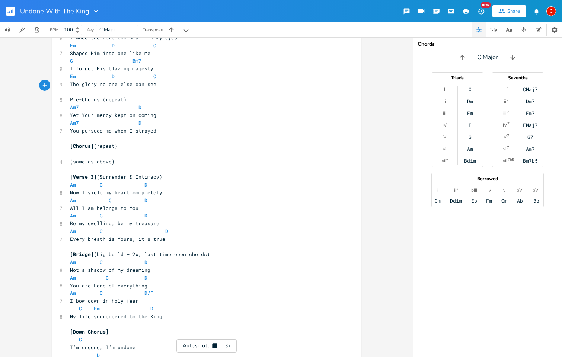
click at [133, 120] on span "Am7 D" at bounding box center [106, 123] width 72 height 7
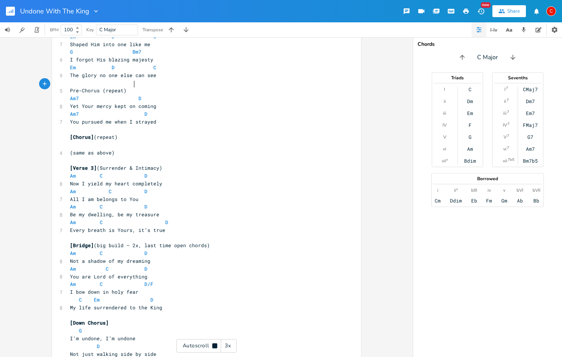
click at [131, 95] on span "Am7 D" at bounding box center [106, 98] width 72 height 7
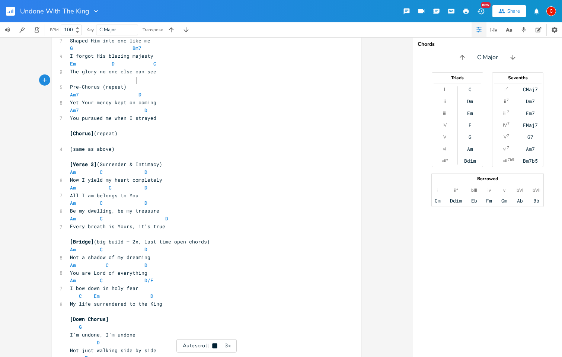
click at [139, 91] on span "D" at bounding box center [140, 94] width 3 height 7
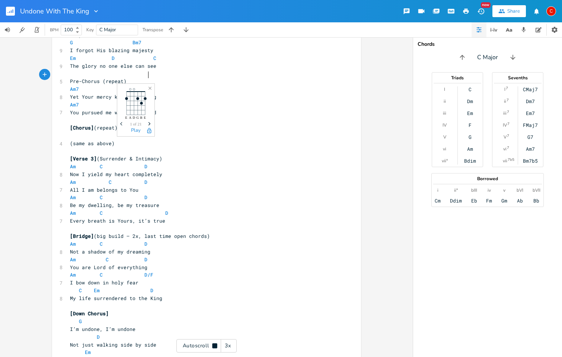
scroll to position [0, 4]
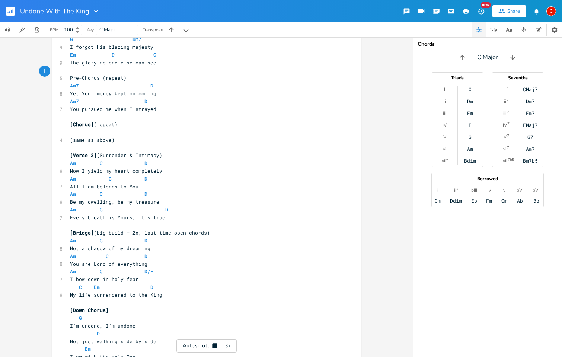
click at [276, 136] on pre "(same as above)" at bounding box center [203, 140] width 269 height 8
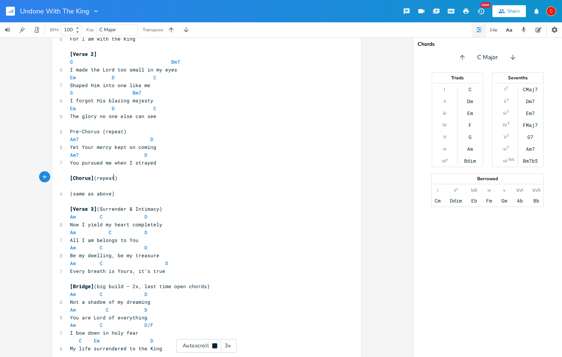
click at [70, 128] on span "Pre-Chorus (repeat)" at bounding box center [98, 131] width 57 height 7
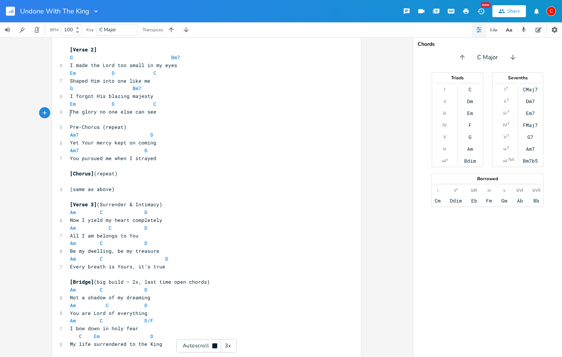
type textarea "["
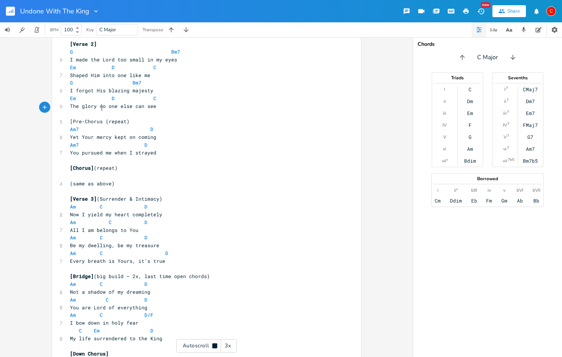
click at [101, 111] on div "[Intro / Instrumental] G /// | D /// | Em /// | C /// ​ [Verse 1] G Bm7 My lips…" at bounding box center [203, 203] width 269 height 898
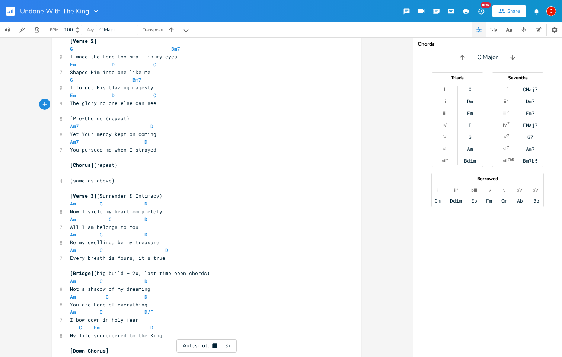
scroll to position [0, 1]
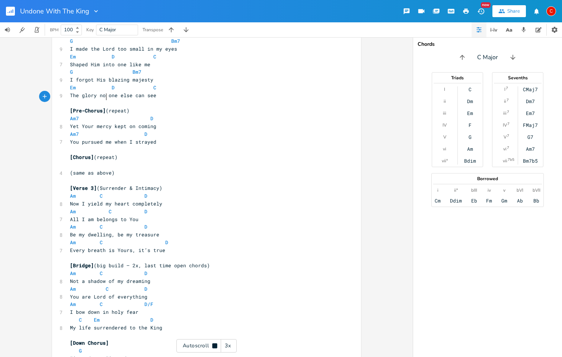
type textarea "]"
click at [215, 346] on icon at bounding box center [214, 345] width 5 height 5
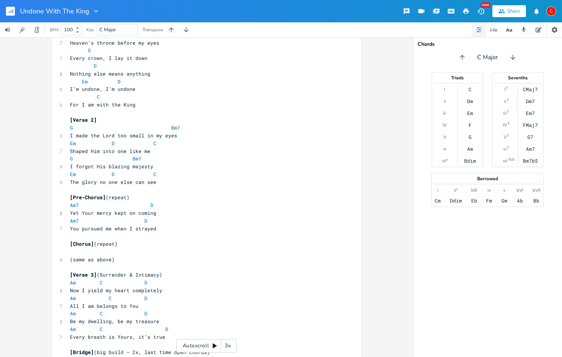
scroll to position [224, 0]
click at [171, 94] on pre "C" at bounding box center [203, 98] width 269 height 8
click at [166, 102] on pre "For I am with the King" at bounding box center [203, 106] width 269 height 8
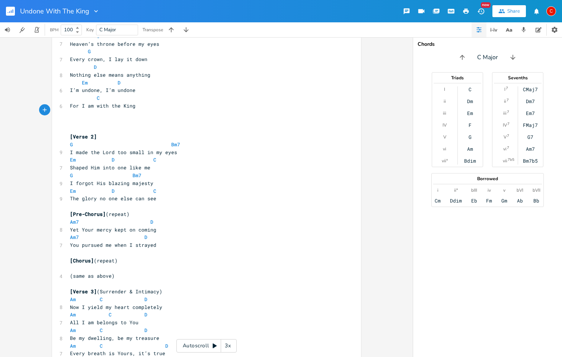
type textarea "["
type textarea "[Interlude]"
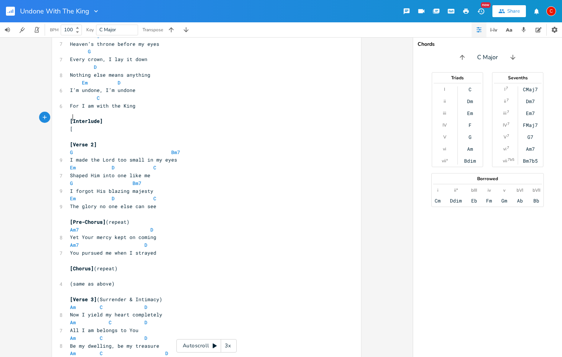
type textarea "[C"
type textarea "c"
click at [77, 126] on li "C" at bounding box center [79, 126] width 22 height 8
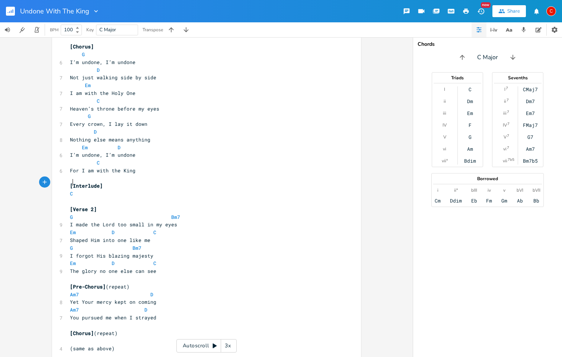
scroll to position [160, 0]
click at [69, 251] on pre "I forgot His blazing majesty" at bounding box center [203, 255] width 269 height 8
click at [128, 244] on span "G Bm7" at bounding box center [106, 247] width 72 height 7
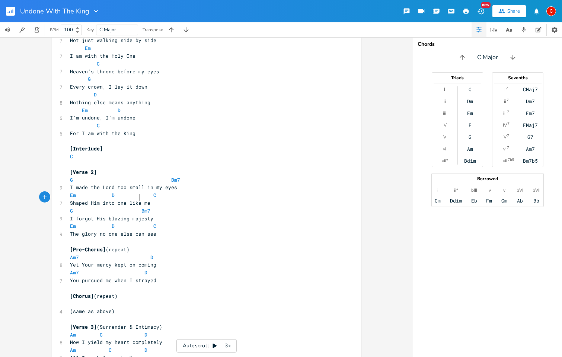
scroll to position [203, 0]
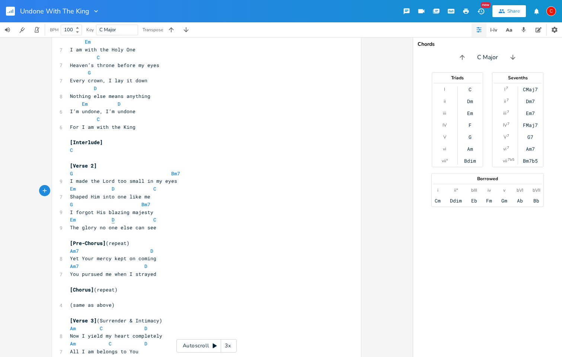
click at [112, 216] on span "D" at bounding box center [113, 219] width 3 height 7
click at [133, 216] on span "Em D C" at bounding box center [110, 219] width 80 height 7
click at [133, 240] on pre "[Pre-Chorus] (repeat)" at bounding box center [203, 244] width 269 height 8
click at [146, 248] on span "Am7 D" at bounding box center [111, 251] width 83 height 7
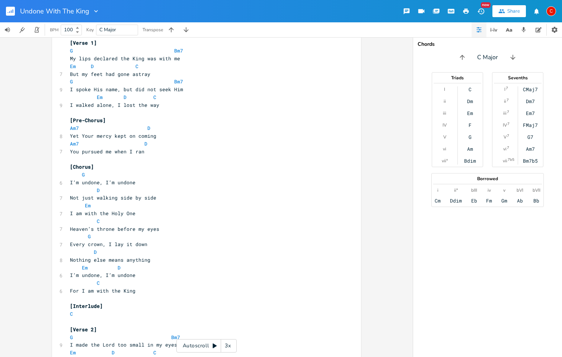
scroll to position [33, 0]
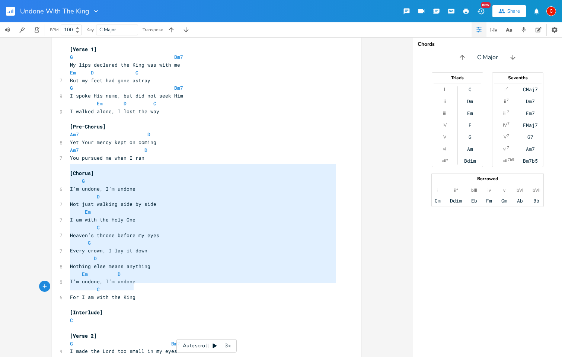
type textarea "[Chorus] G I’m undone, I’m undone D Not just walking side by side Em I am with …"
drag, startPoint x: 68, startPoint y: 168, endPoint x: 176, endPoint y: 291, distance: 163.7
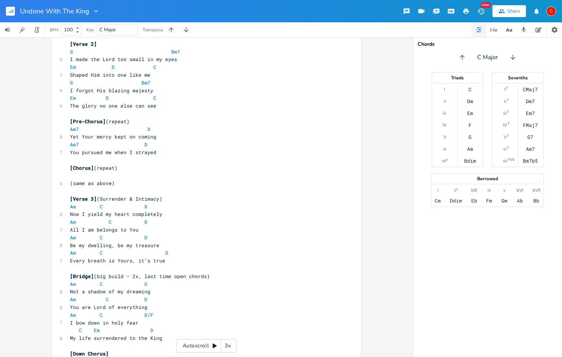
scroll to position [313, 0]
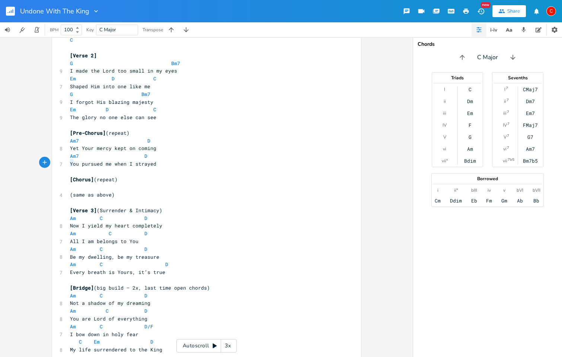
type textarea "[Chorus] (repeat) (same as above)"
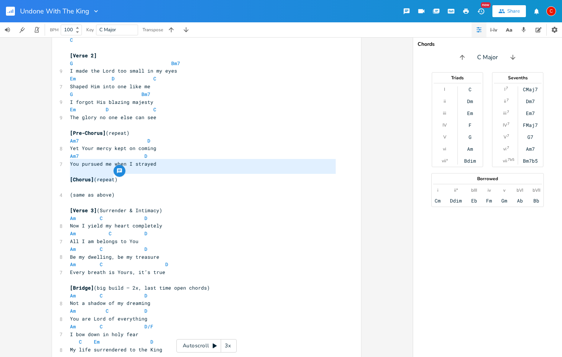
drag, startPoint x: 68, startPoint y: 164, endPoint x: 124, endPoint y: 180, distance: 58.1
click at [124, 180] on div "[Intro / Instrumental] G /// | D /// | Em /// | C /// ​ [Verse 1] G Bm7 My lips…" at bounding box center [203, 203] width 269 height 922
paste textarea
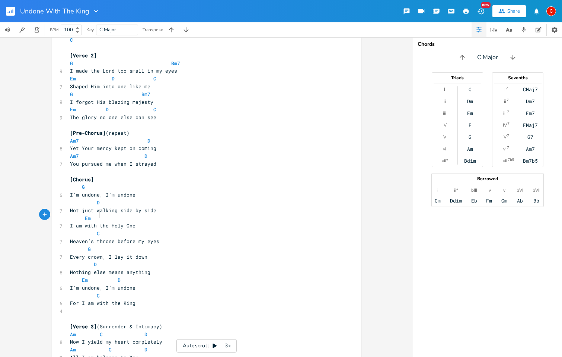
click at [201, 230] on pre "C" at bounding box center [203, 234] width 269 height 8
click at [116, 307] on pre "​" at bounding box center [203, 311] width 269 height 8
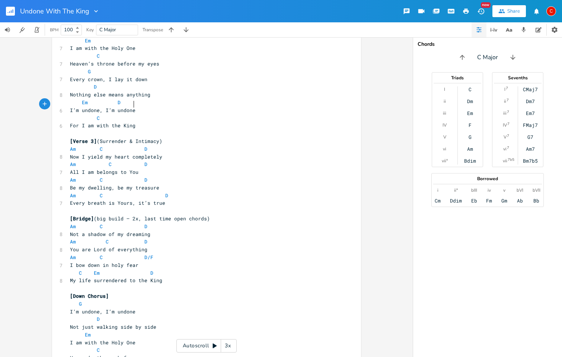
scroll to position [495, 0]
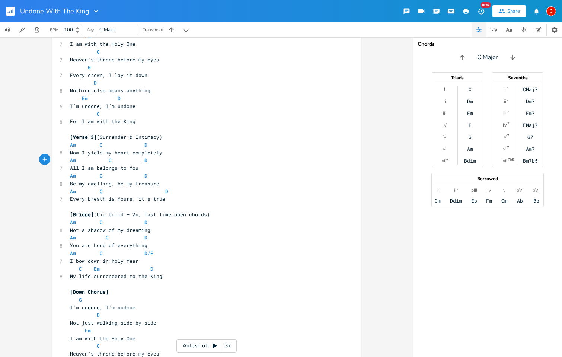
click at [136, 180] on span "Be my dwelling, be my treasure" at bounding box center [114, 183] width 89 height 7
click at [136, 172] on span "Am C D" at bounding box center [108, 175] width 77 height 7
click at [137, 219] on span "Am C D" at bounding box center [108, 222] width 77 height 7
click at [136, 234] on span "Am C D" at bounding box center [108, 237] width 77 height 7
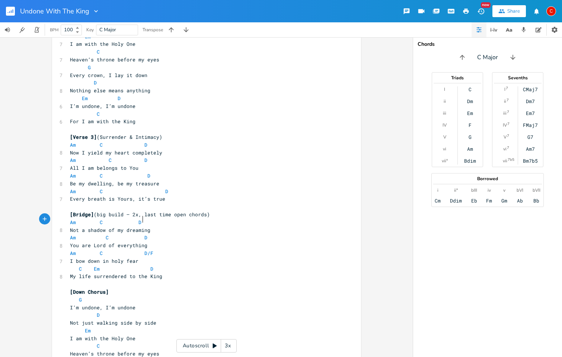
click at [142, 242] on span "You are Lord of everything" at bounding box center [108, 245] width 77 height 7
type textarea "-"
click at [136, 234] on span "Am C D" at bounding box center [108, 237] width 77 height 7
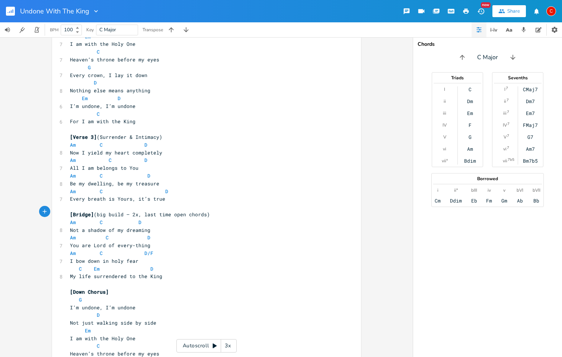
click at [137, 250] on span "Am C D/F" at bounding box center [111, 253] width 83 height 7
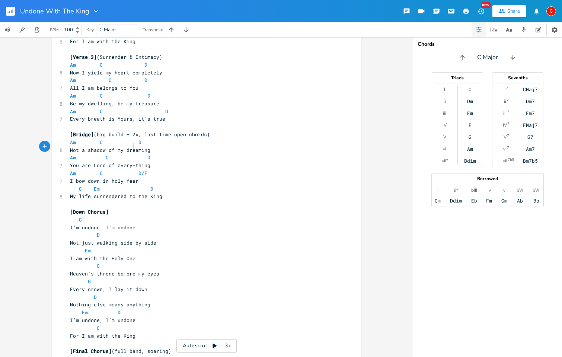
scroll to position [577, 0]
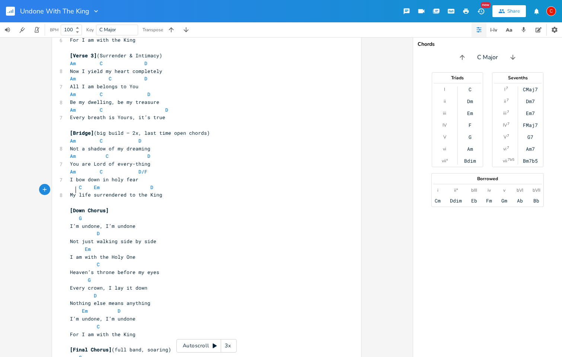
click at [75, 215] on span "G" at bounding box center [77, 218] width 15 height 7
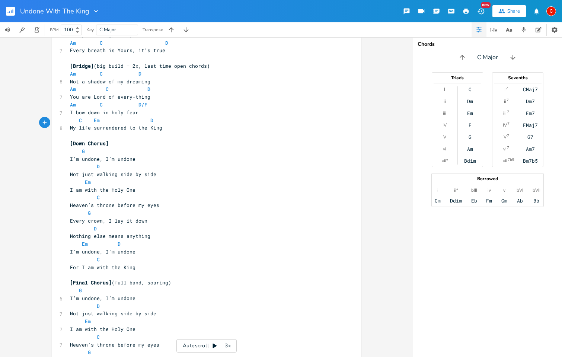
scroll to position [644, 0]
click at [124, 224] on pre "D" at bounding box center [203, 228] width 269 height 8
type textarea "/f"
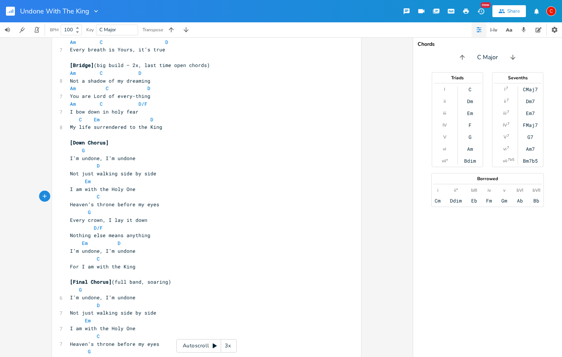
type textarea "F#"
type textarea "D/F#"
drag, startPoint x: 108, startPoint y: 196, endPoint x: 91, endPoint y: 198, distance: 16.9
click at [91, 224] on pre "D/F#" at bounding box center [203, 228] width 269 height 8
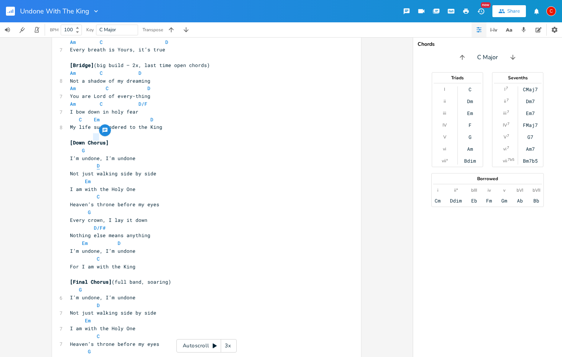
type textarea "D"
drag, startPoint x: 101, startPoint y: 137, endPoint x: 93, endPoint y: 137, distance: 7.1
click at [93, 162] on pre "D" at bounding box center [203, 166] width 269 height 8
paste textarea
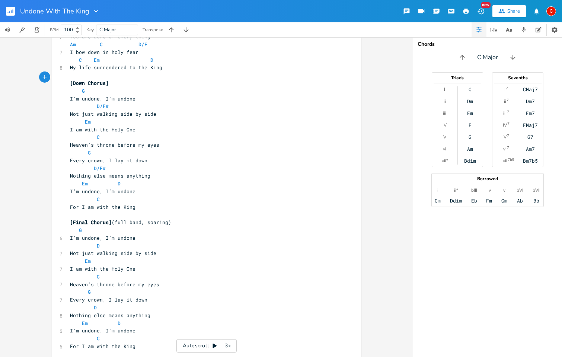
scroll to position [704, 0]
type textarea "D"
click at [95, 243] on pre "D" at bounding box center [203, 247] width 269 height 8
paste textarea
type textarea "D"
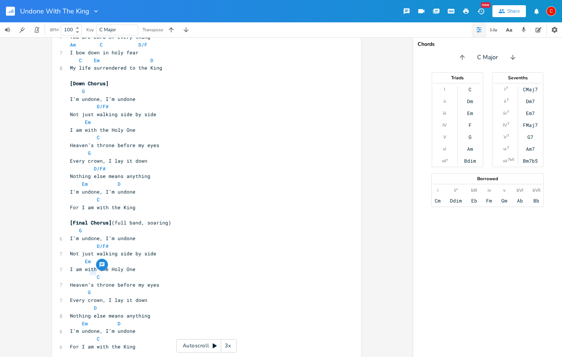
drag, startPoint x: 95, startPoint y: 270, endPoint x: 88, endPoint y: 272, distance: 7.0
click at [88, 304] on pre "D" at bounding box center [203, 308] width 269 height 8
click at [94, 305] on span "D" at bounding box center [95, 308] width 3 height 7
type textarea "D"
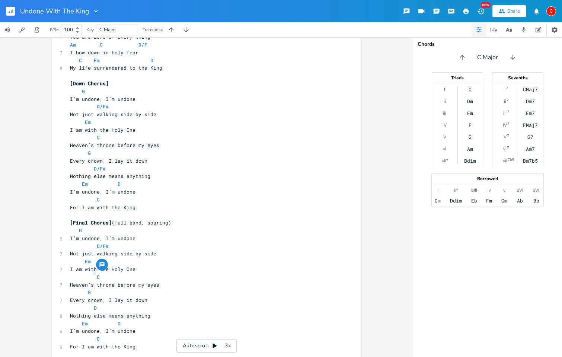
paste textarea
click at [156, 335] on pre "C" at bounding box center [203, 339] width 269 height 8
type textarea "D"
drag, startPoint x: 121, startPoint y: 285, endPoint x: 114, endPoint y: 286, distance: 7.2
click at [114, 320] on pre "Em D" at bounding box center [203, 324] width 269 height 8
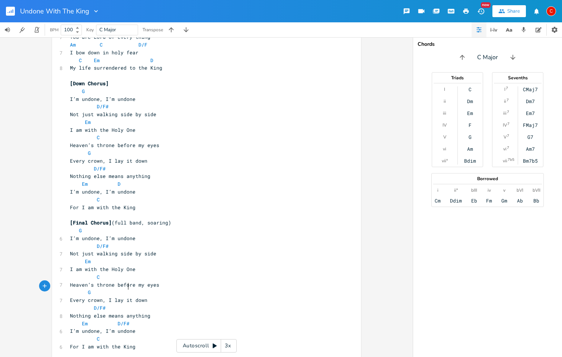
scroll to position [0, 0]
drag, startPoint x: 91, startPoint y: 339, endPoint x: 96, endPoint y: 340, distance: 4.9
type textarea "D"
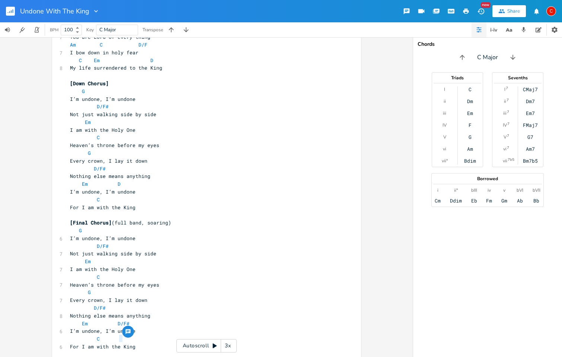
type textarea "Em"
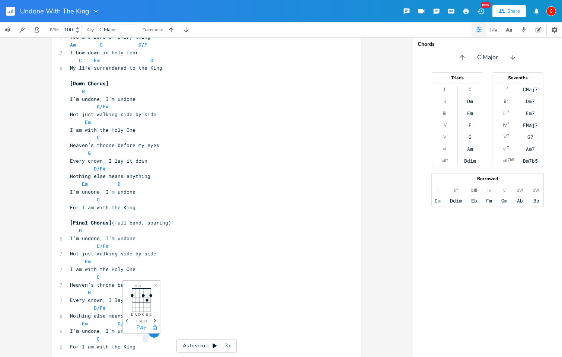
type textarea "C"
type textarea "G ////"
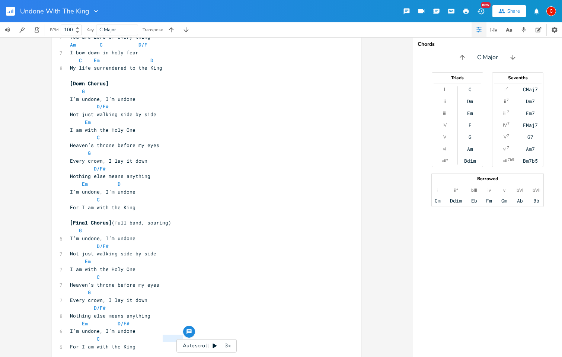
drag, startPoint x: 183, startPoint y: 337, endPoint x: 159, endPoint y: 339, distance: 23.9
type textarea "(tag)"
drag, startPoint x: 109, startPoint y: 332, endPoint x: 93, endPoint y: 332, distance: 16.4
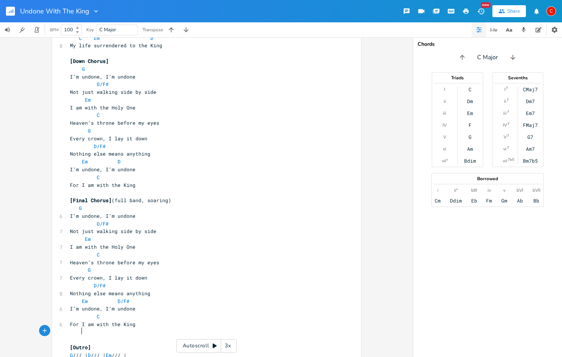
scroll to position [0, 8]
type textarea "[End]"
click at [296, 313] on pre "C" at bounding box center [203, 317] width 269 height 8
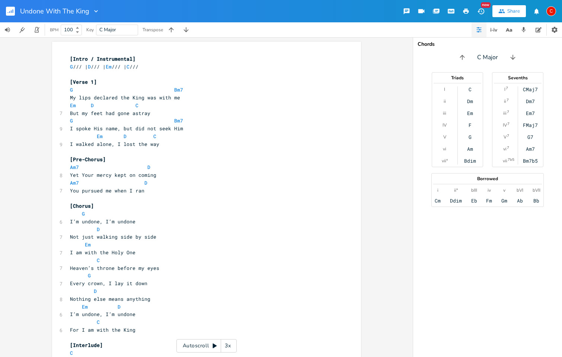
scroll to position [0, 0]
click at [276, 110] on pre "But my feet had gone astray" at bounding box center [203, 114] width 269 height 8
click at [468, 11] on icon "button" at bounding box center [466, 11] width 7 height 7
click at [69, 98] on pre "My lips declared the King was with me" at bounding box center [203, 98] width 269 height 8
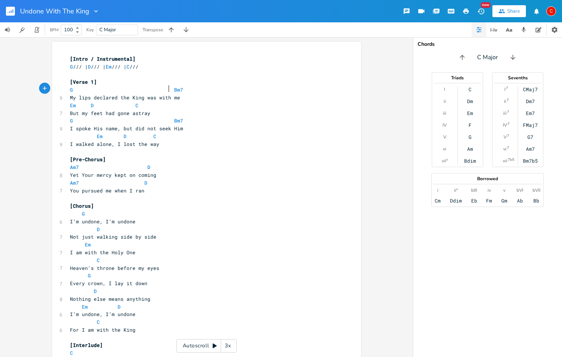
click at [167, 89] on span "G Bm7" at bounding box center [126, 89] width 113 height 7
click at [82, 104] on span "Em D C" at bounding box center [104, 105] width 69 height 7
click at [238, 179] on pre "Am7 D" at bounding box center [203, 183] width 269 height 8
click at [167, 118] on span "G Bm7" at bounding box center [126, 120] width 113 height 7
type textarea "Bm7"
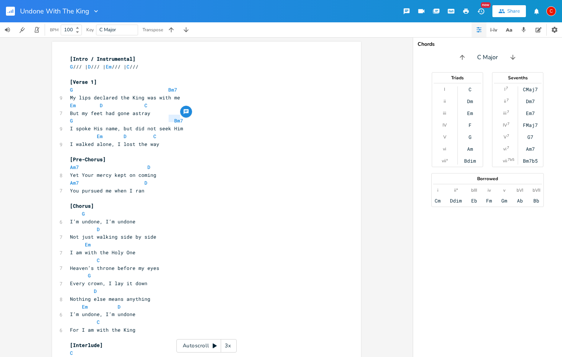
drag, startPoint x: 180, startPoint y: 118, endPoint x: 167, endPoint y: 118, distance: 13.4
click at [167, 118] on pre "G Bm7" at bounding box center [203, 121] width 269 height 8
click at [69, 134] on pre "Em D C" at bounding box center [203, 137] width 269 height 8
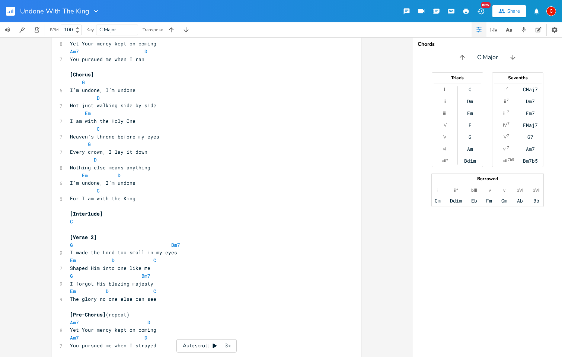
scroll to position [140, 0]
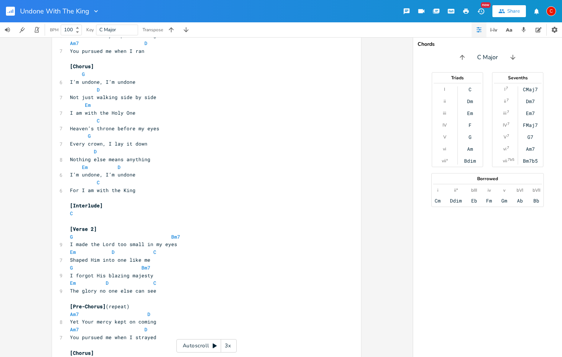
click at [114, 225] on pre "[Verse 2]" at bounding box center [203, 229] width 269 height 8
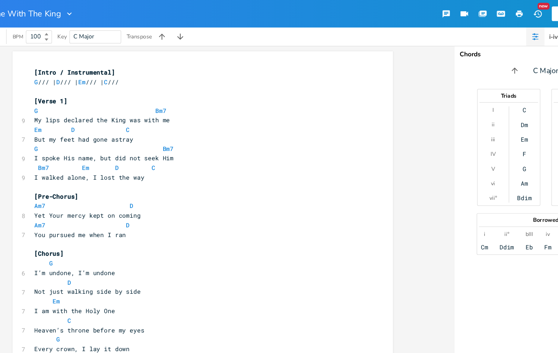
scroll to position [0, 0]
drag, startPoint x: 231, startPoint y: 219, endPoint x: 23, endPoint y: 140, distance: 223.2
click at [66, 141] on pre "I walked alone, I lost the way" at bounding box center [200, 144] width 269 height 8
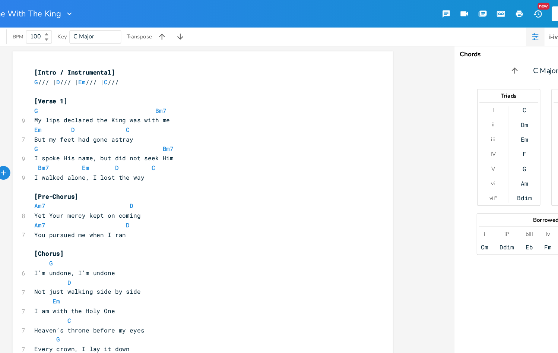
click at [75, 226] on pre "D" at bounding box center [200, 230] width 269 height 8
type textarea "/F#"
click at [202, 264] on pre "Heaven’s throne before my eyes" at bounding box center [200, 268] width 269 height 8
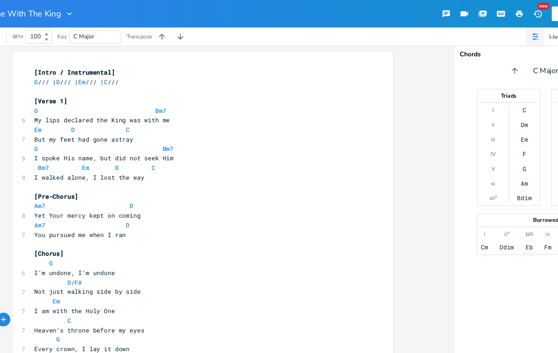
click at [334, 221] on div "x [Intro / Instrumental] G /// | D /// | Em /// | C /// ​ [Verse 1] G Bm7 9 My …" at bounding box center [204, 163] width 409 height 253
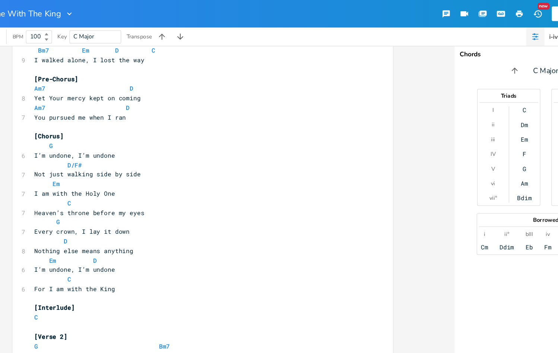
scroll to position [96, 0]
click at [74, 254] on pre "C" at bounding box center [200, 258] width 269 height 8
type textarea "C"
click at [77, 254] on li "C" at bounding box center [88, 254] width 22 height 8
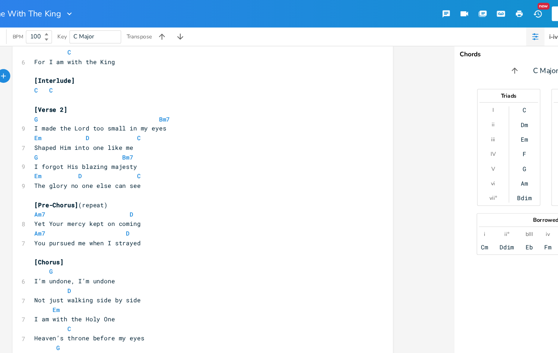
scroll to position [287, 0]
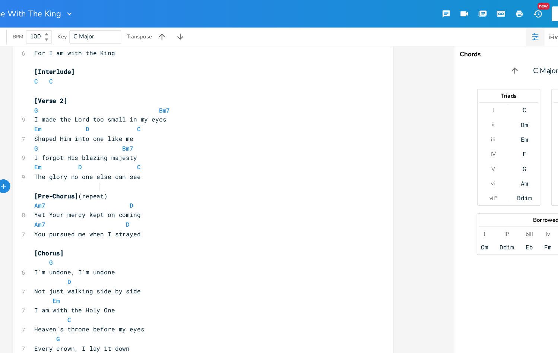
click at [79, 164] on span "Am7 D" at bounding box center [108, 167] width 80 height 7
type textarea "C"
click at [66, 202] on pre "[Chorus]" at bounding box center [200, 206] width 269 height 8
click at [78, 179] on span "Am7 D" at bounding box center [106, 182] width 77 height 7
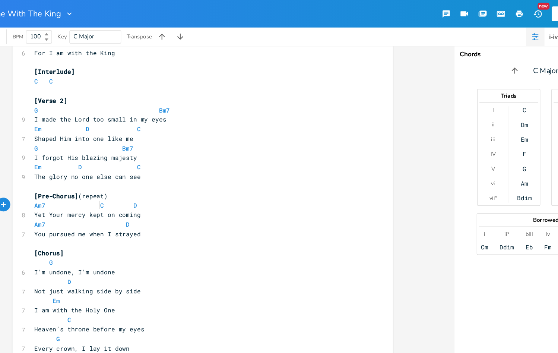
type textarea "C"
click at [175, 186] on pre "You pursued me when I strayed" at bounding box center [200, 190] width 269 height 8
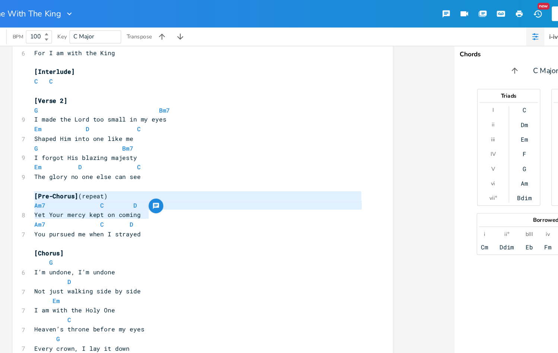
type textarea "Am7 C D Yet Your mercy kept on coming Am7 C D You pursued me when I strayed"
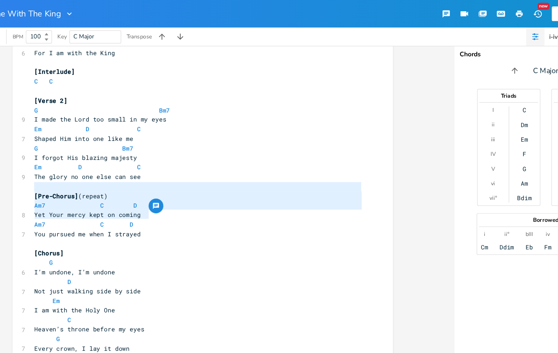
drag, startPoint x: 150, startPoint y: 174, endPoint x: 11, endPoint y: 150, distance: 140.9
click at [50, 150] on div "Am7 C D Yet Your mercy kept on coming Am7 C D You pursued me when I strayed x […" at bounding box center [204, 293] width 309 height 1077
click at [140, 132] on pre "Em D C" at bounding box center [200, 136] width 269 height 8
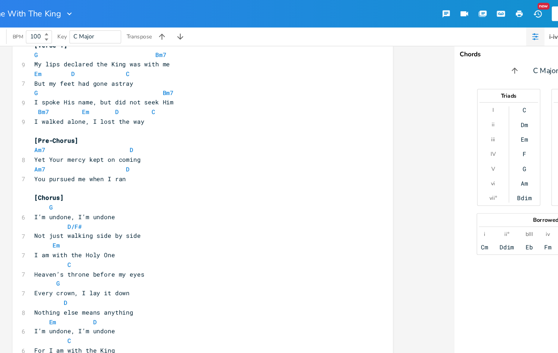
scroll to position [41, 0]
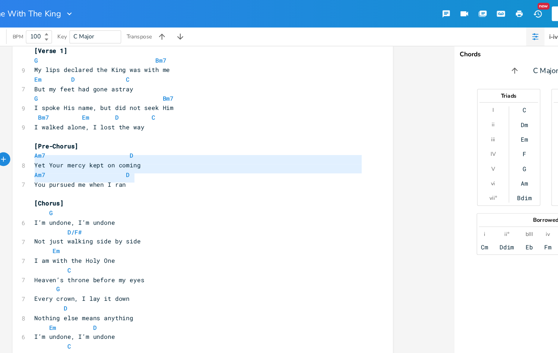
type textarea "Am7 D Yet Your mercy kept on coming Am7 D You pursued me when I ran"
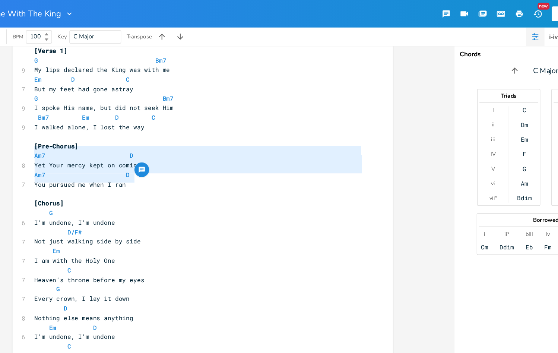
drag, startPoint x: 116, startPoint y: 144, endPoint x: -1, endPoint y: 124, distance: 118.2
click at [0, 124] on html "Undone With The King New Share C BPM 100 Key C Major Transpose Am7 D Yet Your m…" at bounding box center [279, 176] width 558 height 353
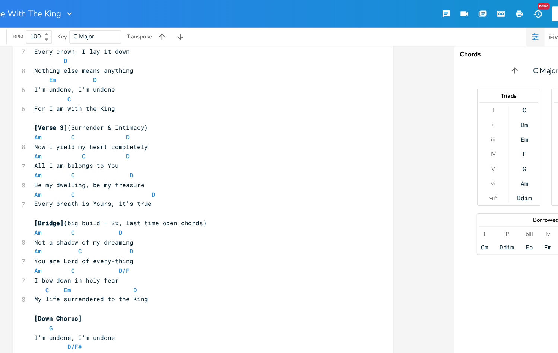
scroll to position [489, 0]
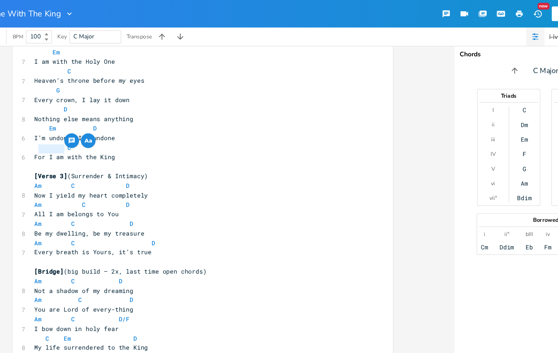
drag, startPoint x: 50, startPoint y: 120, endPoint x: 29, endPoint y: 119, distance: 20.9
click at [68, 140] on span "[Verse 3]" at bounding box center [81, 143] width 27 height 7
type textarea "Bridge 1"
click at [68, 217] on span "[Bridge]" at bounding box center [80, 220] width 24 height 7
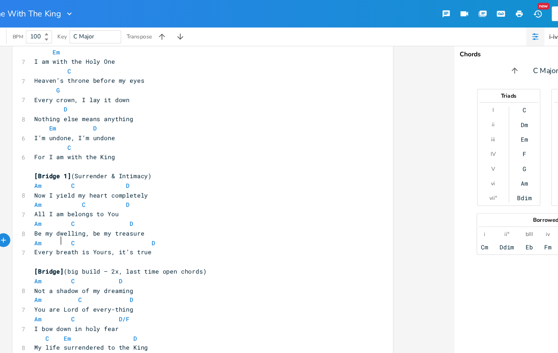
scroll to position [0, 2]
type textarea "2"
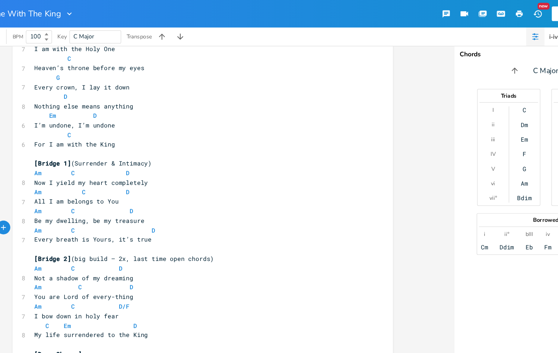
scroll to position [500, 0]
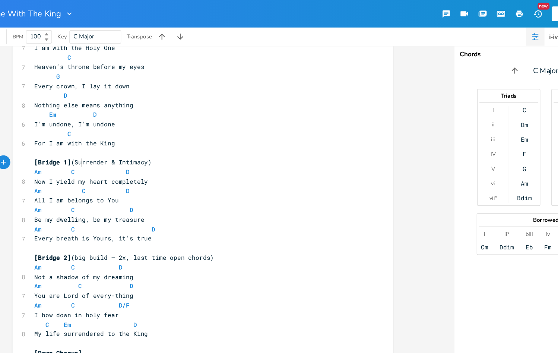
click at [68, 152] on span "Am C D" at bounding box center [106, 155] width 77 height 7
click at [82, 152] on span "Am C D" at bounding box center [102, 155] width 69 height 7
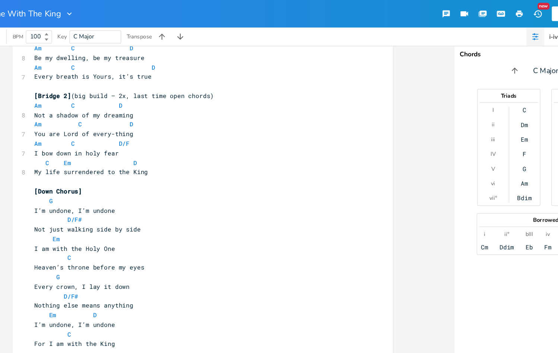
scroll to position [635, 0]
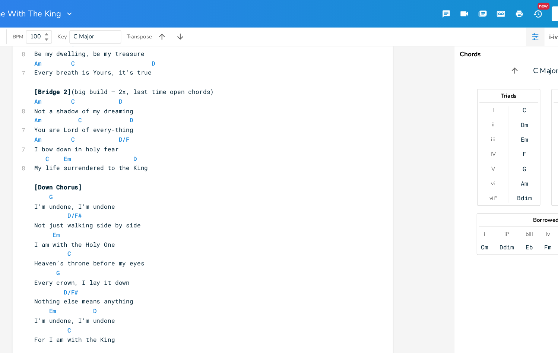
click at [66, 218] on pre "G" at bounding box center [200, 222] width 269 height 8
type textarea "[Build]"
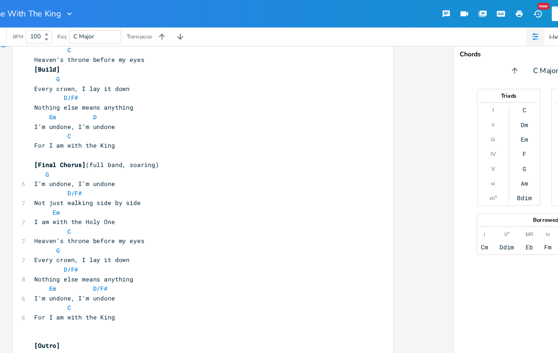
scroll to position [0, 1]
click at [228, 231] on pre "Em D/F#" at bounding box center [200, 235] width 269 height 8
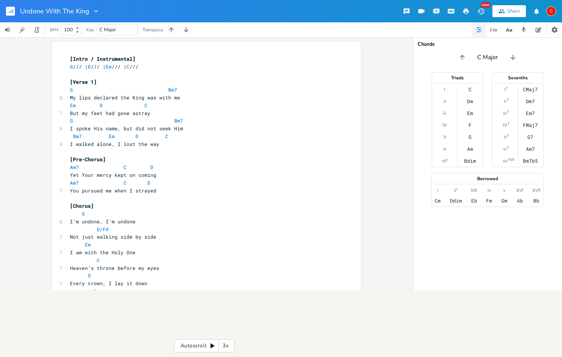
scroll to position [0, 0]
click at [482, 57] on input "C Major" at bounding box center [488, 57] width 21 height 9
click at [479, 57] on input "C Major" at bounding box center [488, 57] width 21 height 9
type input "g Major"
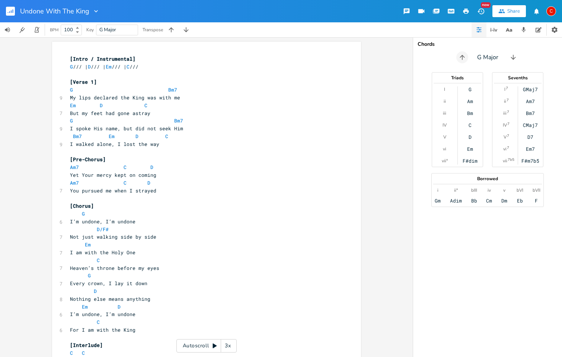
scroll to position [0, 0]
click at [463, 57] on icon "button" at bounding box center [462, 57] width 7 height 7
click at [463, 57] on icon "button" at bounding box center [460, 57] width 7 height 7
click at [463, 57] on icon "button" at bounding box center [462, 57] width 7 height 7
click at [463, 57] on icon "button" at bounding box center [460, 57] width 7 height 7
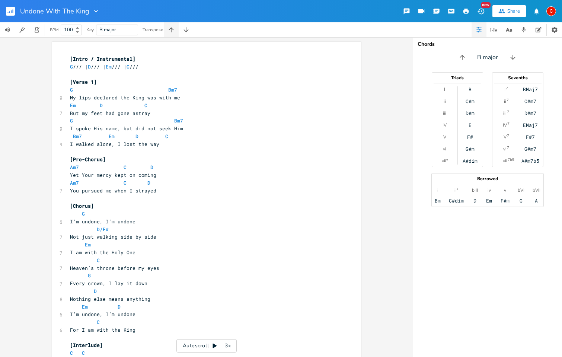
click at [174, 33] on icon "button" at bounding box center [171, 29] width 7 height 7
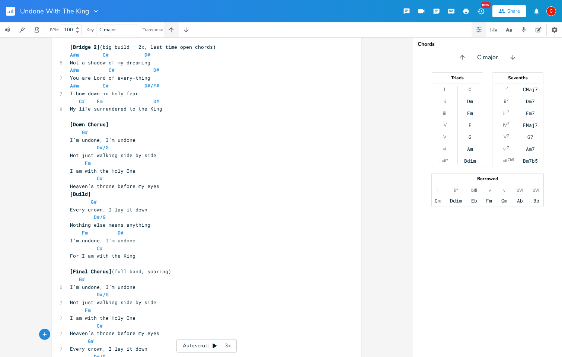
click at [174, 33] on icon "button" at bounding box center [171, 29] width 7 height 7
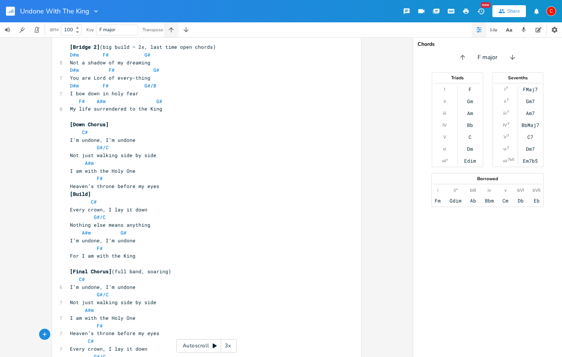
click at [174, 33] on icon "button" at bounding box center [171, 29] width 7 height 7
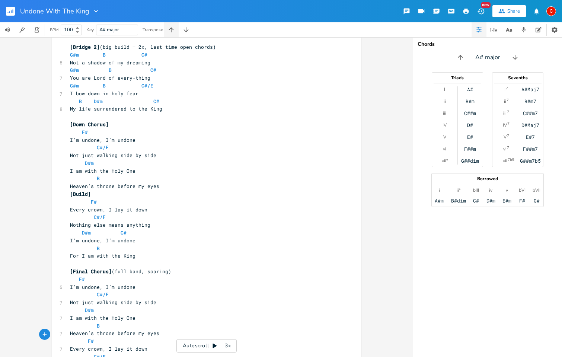
click at [174, 33] on icon "button" at bounding box center [171, 29] width 7 height 7
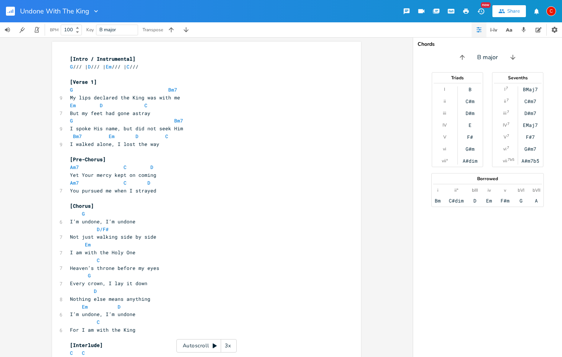
scroll to position [0, 0]
click at [156, 79] on pre "[Verse 1]" at bounding box center [203, 82] width 269 height 8
drag, startPoint x: 104, startPoint y: 31, endPoint x: 97, endPoint y: 31, distance: 6.3
click at [97, 31] on div "B major" at bounding box center [117, 30] width 42 height 11
click at [172, 31] on icon "button" at bounding box center [171, 29] width 7 height 7
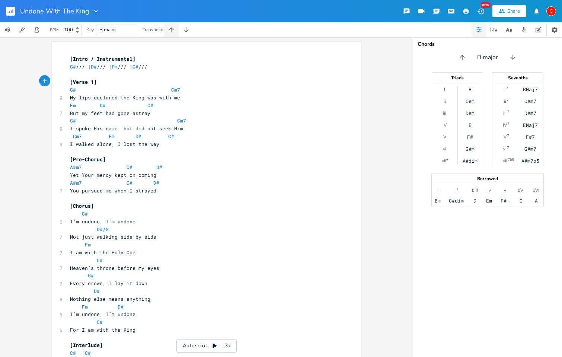
click at [172, 31] on icon "button" at bounding box center [171, 29] width 7 height 7
click at [183, 34] on button "button" at bounding box center [186, 29] width 15 height 15
click at [185, 33] on icon "button" at bounding box center [186, 29] width 7 height 7
type input "G"
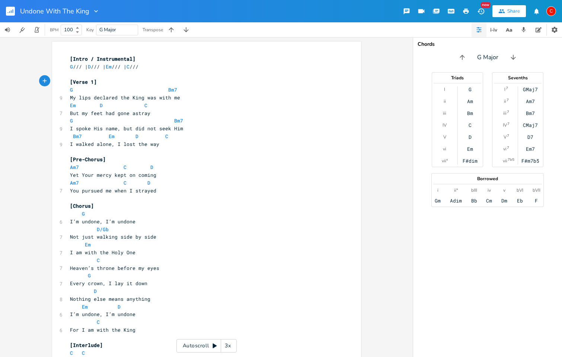
click at [197, 72] on pre "​" at bounding box center [203, 75] width 269 height 8
click at [175, 59] on pre "[Intro / Instrumental]" at bounding box center [203, 59] width 269 height 8
click at [511, 61] on button "button" at bounding box center [514, 57] width 12 height 12
click at [460, 59] on icon "button" at bounding box center [460, 57] width 7 height 7
click at [538, 31] on icon "button" at bounding box center [539, 30] width 6 height 6
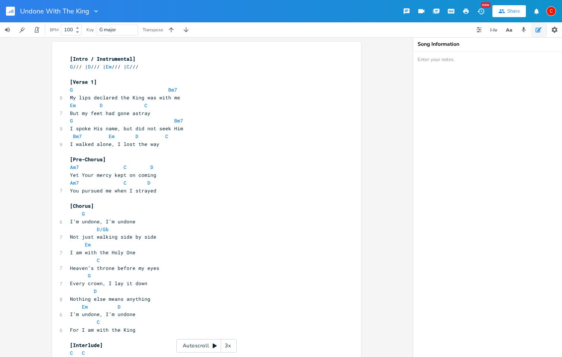
click at [542, 33] on button "button" at bounding box center [539, 29] width 15 height 15
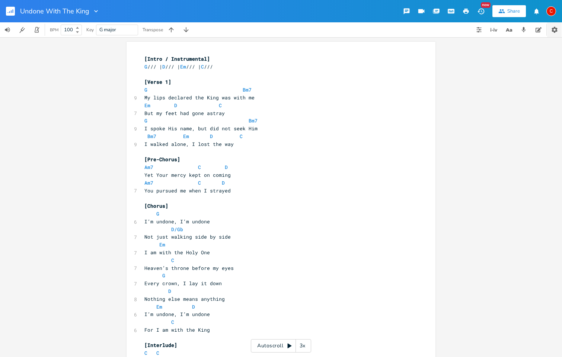
click at [552, 30] on icon "button" at bounding box center [554, 29] width 7 height 7
click at [480, 28] on icon "button" at bounding box center [479, 30] width 6 height 6
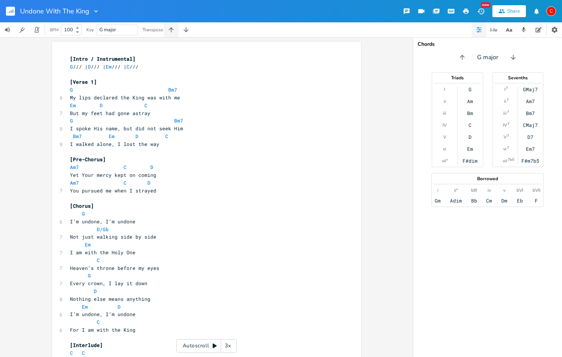
click at [172, 30] on icon "button" at bounding box center [171, 29] width 7 height 7
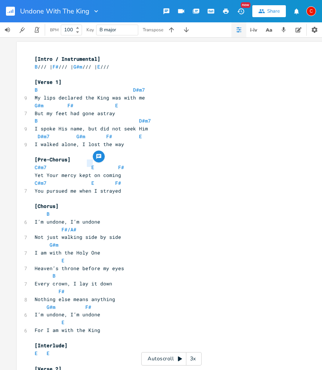
drag, startPoint x: 92, startPoint y: 164, endPoint x: 86, endPoint y: 165, distance: 5.3
click at [86, 165] on span "C#m7 E F#" at bounding box center [79, 167] width 89 height 7
type textarea "F"
type textarea "B"
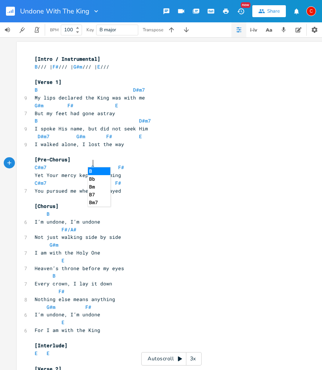
click at [92, 170] on li "B" at bounding box center [99, 171] width 22 height 8
drag, startPoint x: 91, startPoint y: 177, endPoint x: 86, endPoint y: 178, distance: 4.7
click at [86, 180] on span "C#m7 E F#" at bounding box center [78, 183] width 86 height 7
type textarea "B"
click at [79, 180] on span "C#m7 B F#" at bounding box center [76, 183] width 83 height 7
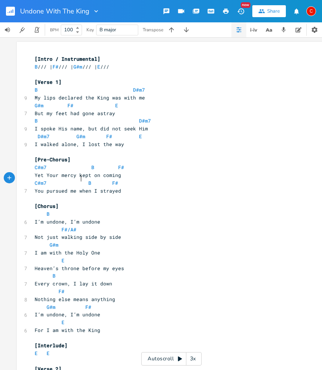
scroll to position [0, 1]
click at [186, 148] on pre "​" at bounding box center [167, 152] width 269 height 8
drag, startPoint x: 142, startPoint y: 88, endPoint x: 129, endPoint y: 88, distance: 13.8
click at [129, 88] on pre "B D#m7" at bounding box center [167, 90] width 269 height 8
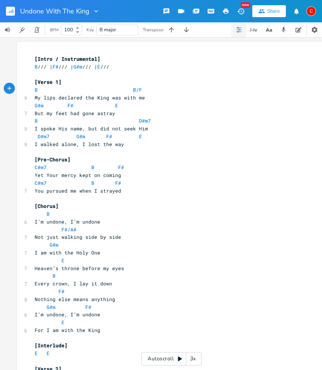
type textarea "B/F#"
drag, startPoint x: 143, startPoint y: 89, endPoint x: 129, endPoint y: 89, distance: 13.4
click at [129, 89] on pre "B B/F#" at bounding box center [167, 90] width 269 height 8
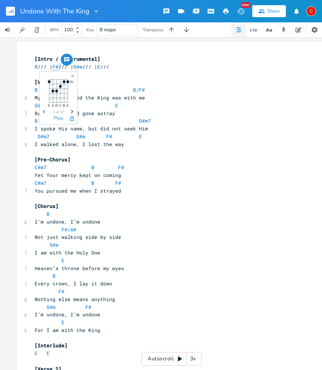
type textarea "F#"
drag, startPoint x: 56, startPoint y: 67, endPoint x: 61, endPoint y: 67, distance: 5.2
click at [58, 67] on span "F#" at bounding box center [56, 66] width 6 height 7
paste textarea
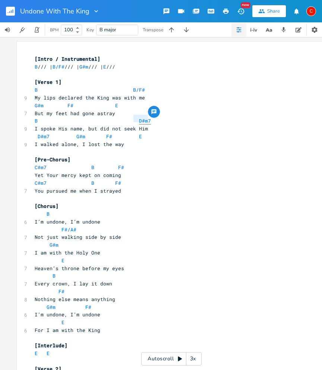
type textarea "D#m7"
drag, startPoint x: 148, startPoint y: 117, endPoint x: 134, endPoint y: 117, distance: 13.8
click at [134, 117] on pre "B D#m7" at bounding box center [167, 121] width 269 height 8
type textarea "D#m7"
drag, startPoint x: 48, startPoint y: 135, endPoint x: 36, endPoint y: 134, distance: 12.3
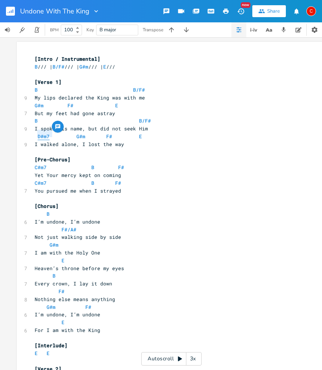
click at [36, 134] on span "D#m7 G#m F# E" at bounding box center [88, 136] width 107 height 7
paste textarea
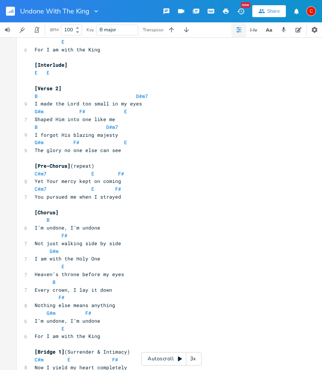
scroll to position [282, 0]
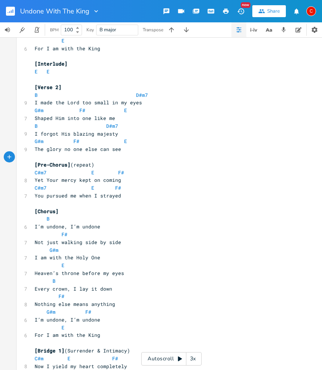
click at [91, 169] on span "C#m7 E F#" at bounding box center [79, 172] width 89 height 7
click at [87, 169] on span "C#m7 E F#" at bounding box center [79, 172] width 89 height 7
type textarea "D#m7"
click at [93, 162] on li "D#m7" at bounding box center [102, 165] width 29 height 8
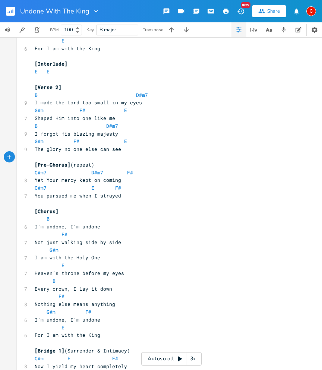
type textarea "D#m7"
click at [86, 169] on span "C#m7 D#m7 F#" at bounding box center [84, 172] width 98 height 7
type textarea "E"
drag, startPoint x: 93, startPoint y: 172, endPoint x: 88, endPoint y: 172, distance: 4.8
click at [88, 184] on span "C#m7 E F#" at bounding box center [78, 187] width 86 height 7
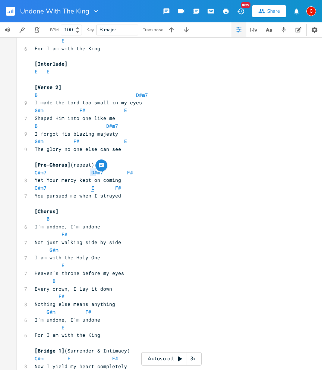
paste textarea
click at [88, 184] on span "C#m7 D#m7 F#" at bounding box center [82, 187] width 95 height 7
click at [174, 31] on icon "button" at bounding box center [171, 29] width 7 height 7
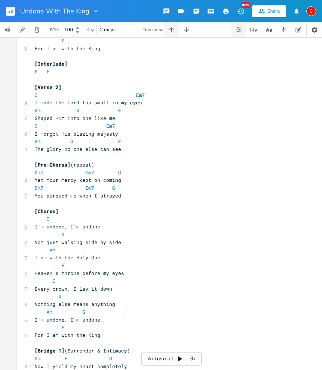
click at [174, 31] on icon "button" at bounding box center [171, 29] width 7 height 7
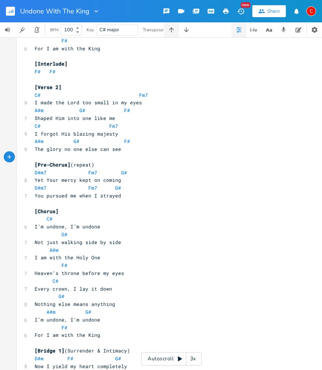
click at [174, 31] on icon "button" at bounding box center [171, 29] width 7 height 7
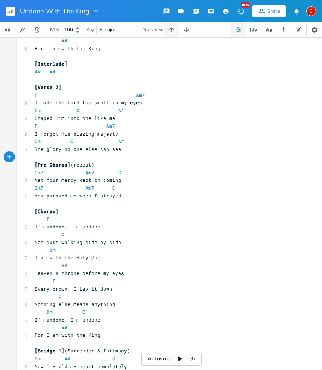
click at [174, 31] on icon "button" at bounding box center [171, 29] width 7 height 7
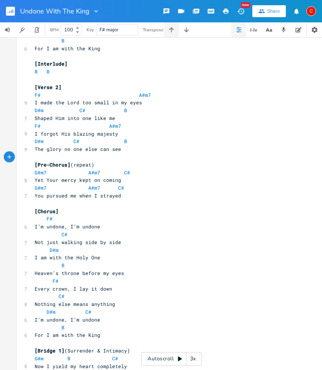
click at [174, 31] on icon "button" at bounding box center [171, 29] width 7 height 7
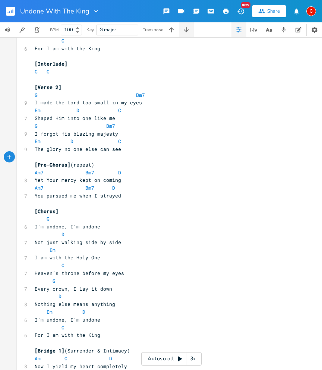
click at [186, 28] on icon "button" at bounding box center [186, 29] width 7 height 7
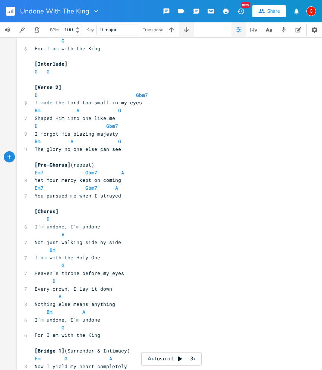
click at [186, 28] on icon "button" at bounding box center [186, 29] width 7 height 7
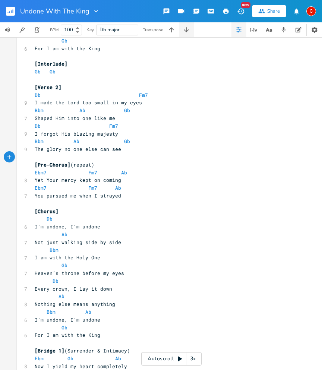
click at [186, 28] on icon "button" at bounding box center [186, 29] width 7 height 7
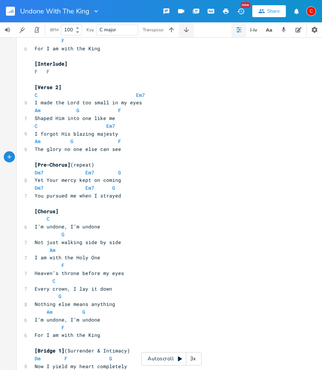
click at [186, 28] on icon "button" at bounding box center [186, 29] width 7 height 7
click at [174, 29] on icon "button" at bounding box center [171, 29] width 7 height 7
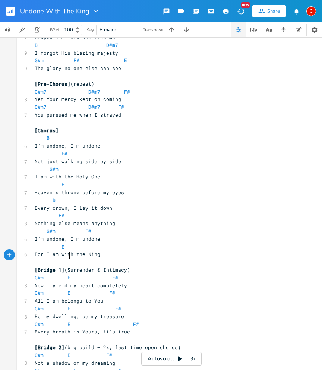
scroll to position [0, 0]
type textarea "E"
click at [65, 274] on span "C#m E F#" at bounding box center [76, 277] width 83 height 7
click at [87, 274] on span "C#m F#" at bounding box center [76, 277] width 83 height 7
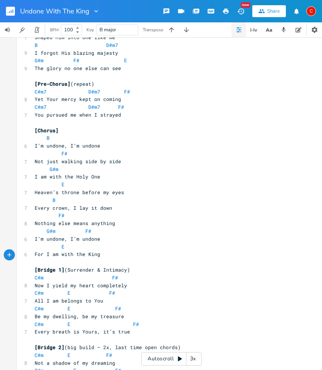
click at [85, 274] on span "C#m F#" at bounding box center [76, 277] width 83 height 7
type textarea "B"
click at [172, 266] on pre "[Bridge 1] (Surrender & Intimacy)" at bounding box center [167, 270] width 269 height 8
click at [61, 289] on span "C#m E F#" at bounding box center [75, 292] width 80 height 7
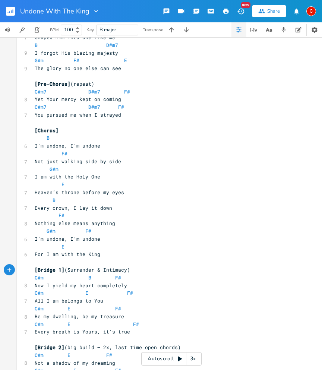
scroll to position [0, 7]
type textarea "B"
drag, startPoint x: 123, startPoint y: 268, endPoint x: 102, endPoint y: 270, distance: 20.9
click at [102, 289] on span "C#m B F#" at bounding box center [85, 292] width 101 height 7
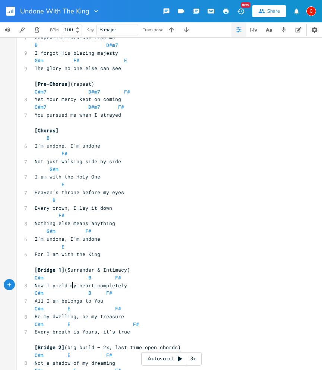
type textarea "E"
drag, startPoint x: 71, startPoint y: 286, endPoint x: 65, endPoint y: 286, distance: 6.3
click at [65, 305] on span "C#m E F#" at bounding box center [78, 308] width 86 height 7
click at [226, 289] on pre "C#m B F#" at bounding box center [167, 293] width 269 height 8
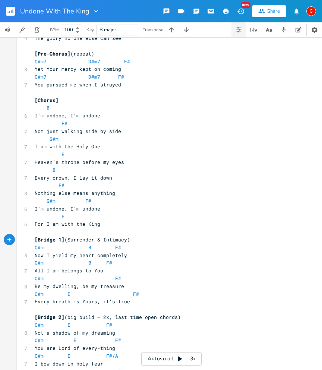
scroll to position [400, 0]
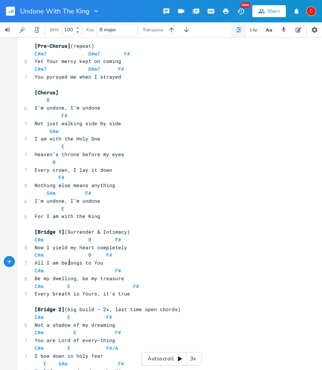
type textarea "E"
drag, startPoint x: 67, startPoint y: 262, endPoint x: 63, endPoint y: 262, distance: 4.1
click at [63, 283] on span "C#m E F#" at bounding box center [87, 286] width 104 height 7
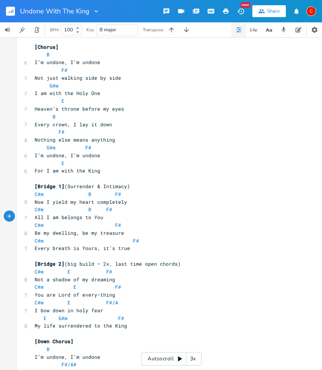
scroll to position [450, 0]
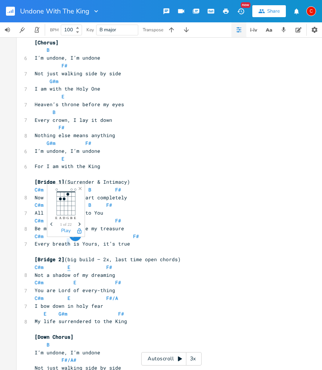
click at [65, 264] on span "C#m E F#" at bounding box center [73, 267] width 77 height 7
type textarea "B"
click at [67, 264] on span "B" at bounding box center [68, 267] width 3 height 7
click at [117, 264] on span "C#m B F#" at bounding box center [82, 267] width 95 height 7
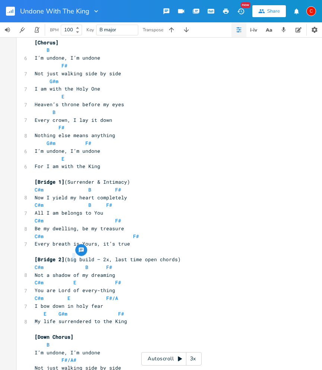
drag, startPoint x: 74, startPoint y: 256, endPoint x: 70, endPoint y: 256, distance: 4.5
click at [70, 279] on span "C#m E F#" at bounding box center [78, 282] width 86 height 7
type textarea "C#m"
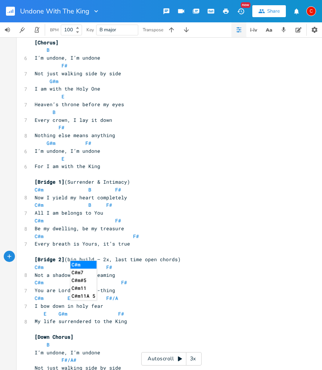
click at [182, 279] on pre "C#m C#m F#" at bounding box center [167, 283] width 269 height 8
click at [116, 279] on span "C#m C#m F#" at bounding box center [81, 282] width 92 height 7
click at [116, 294] on pre "C#m E F#/A" at bounding box center [167, 298] width 269 height 8
drag, startPoint x: 68, startPoint y: 272, endPoint x: 63, endPoint y: 272, distance: 4.9
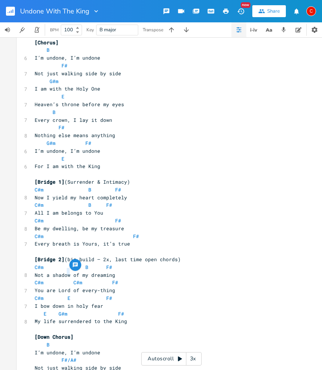
click at [63, 295] on span "C#m E F#" at bounding box center [73, 298] width 77 height 7
type textarea "C#m"
click at [229, 271] on pre "Not a shadow of my dreaming" at bounding box center [167, 275] width 269 height 8
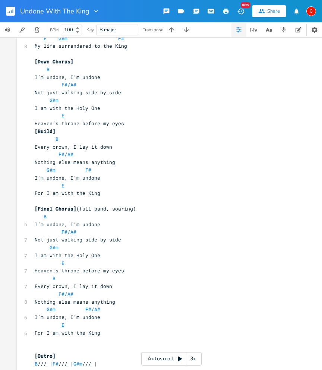
scroll to position [725, 0]
type textarea "E"
click at [46, 305] on li "E" at bounding box center [44, 308] width 22 height 8
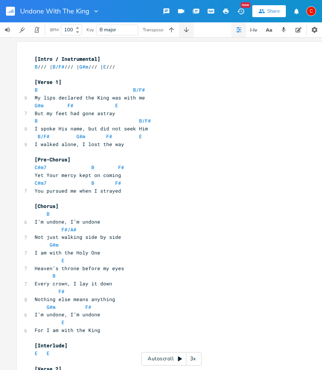
scroll to position [721, 0]
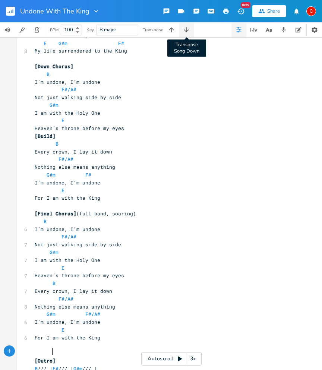
click at [187, 31] on icon "button" at bounding box center [186, 29] width 5 height 5
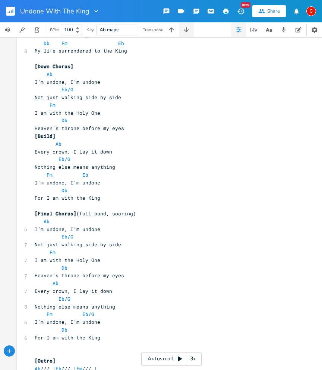
click at [187, 31] on icon "button" at bounding box center [186, 29] width 5 height 5
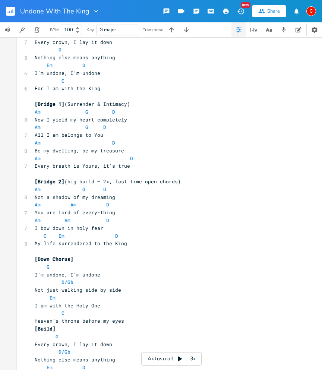
scroll to position [509, 0]
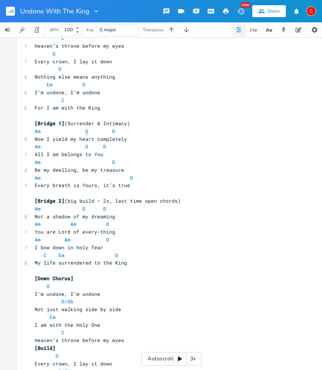
click at [85, 128] on span "G" at bounding box center [86, 131] width 3 height 7
click at [109, 128] on span "Am G D" at bounding box center [76, 131] width 83 height 7
click at [73, 298] on pre "D/Gb" at bounding box center [167, 302] width 269 height 8
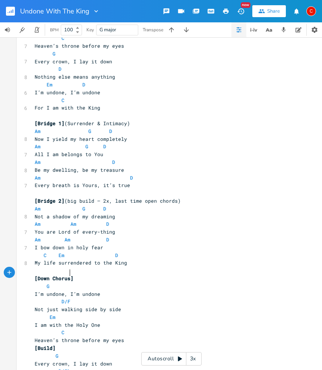
type textarea "F#"
click at [90, 357] on pre "D/Gb" at bounding box center [167, 371] width 269 height 8
type textarea "F#"
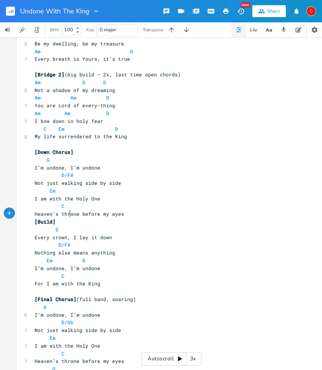
scroll to position [660, 0]
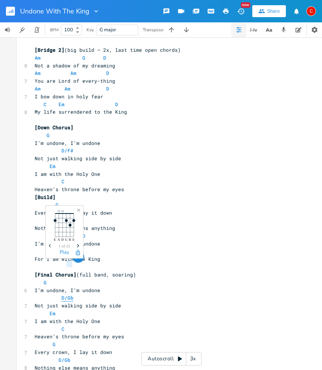
drag, startPoint x: 72, startPoint y: 265, endPoint x: 65, endPoint y: 264, distance: 7.5
click at [65, 294] on pre "D/Gb" at bounding box center [167, 298] width 269 height 8
type textarea "F#"
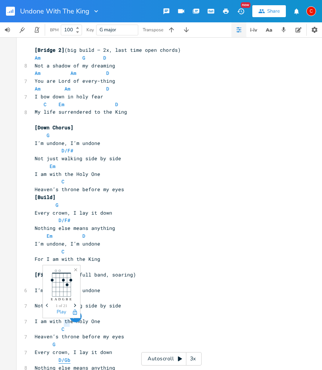
drag, startPoint x: 70, startPoint y: 323, endPoint x: 62, endPoint y: 324, distance: 8.2
click at [62, 356] on pre "D/Gb" at bounding box center [167, 360] width 269 height 8
type textarea "F#"
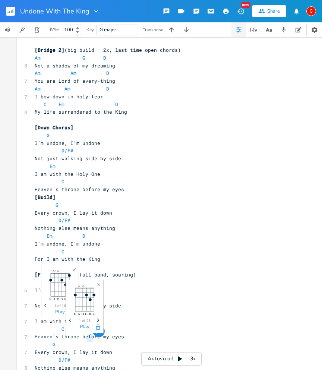
drag, startPoint x: 93, startPoint y: 336, endPoint x: 84, endPoint y: 338, distance: 9.1
click at [84, 357] on pre "Em D/Gb" at bounding box center [167, 375] width 269 height 8
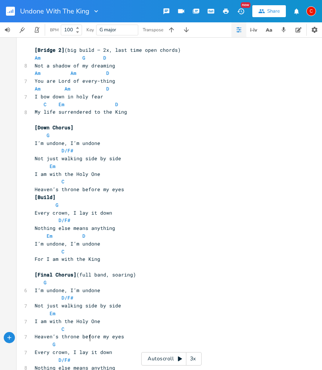
type textarea "F#"
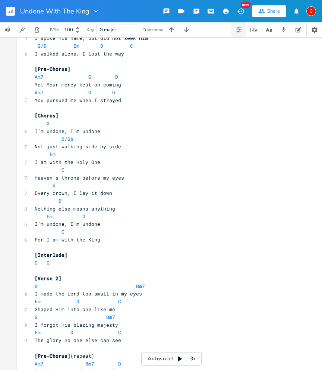
scroll to position [79, 0]
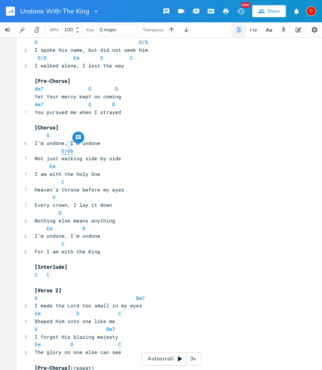
drag, startPoint x: 71, startPoint y: 145, endPoint x: 65, endPoint y: 145, distance: 6.0
click at [65, 147] on pre "D/Gb" at bounding box center [167, 151] width 269 height 8
type textarea "F#"
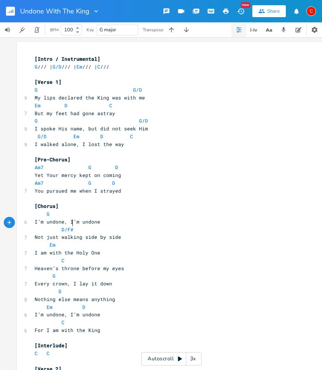
scroll to position [0, 0]
click at [161, 167] on pre "Am7 G D" at bounding box center [167, 168] width 269 height 8
click at [64, 66] on span "G /// | G/D /// | Em /// | C ///" at bounding box center [72, 66] width 75 height 7
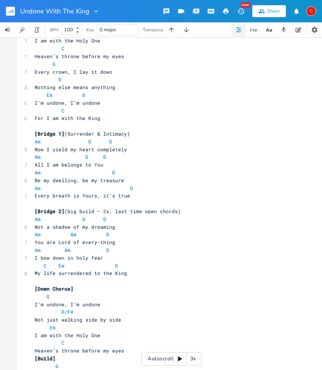
scroll to position [499, 0]
click at [85, 153] on span "G" at bounding box center [86, 156] width 3 height 7
type textarea "-"
click at [156, 161] on pre "All I am be-longs to You" at bounding box center [167, 165] width 269 height 8
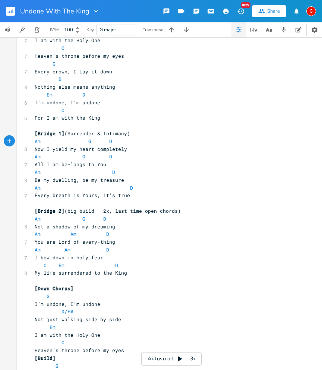
scroll to position [0, 1]
type textarea "(HARMONY N"
type textarea "IN)"
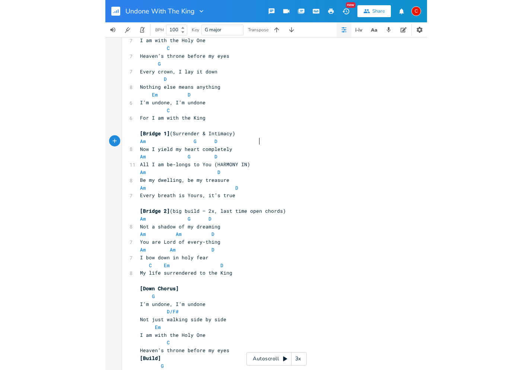
scroll to position [0, 5]
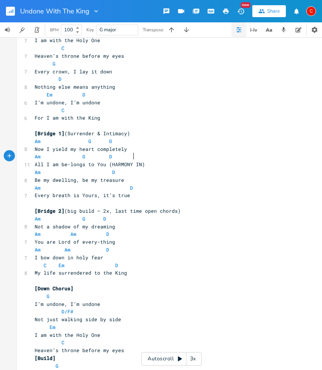
click at [195, 176] on pre "Be my dwelling, be my treasure" at bounding box center [167, 180] width 269 height 8
click at [131, 277] on pre "​" at bounding box center [167, 281] width 269 height 8
click at [171, 223] on pre "Not a shadow of my dreaming" at bounding box center [167, 227] width 269 height 8
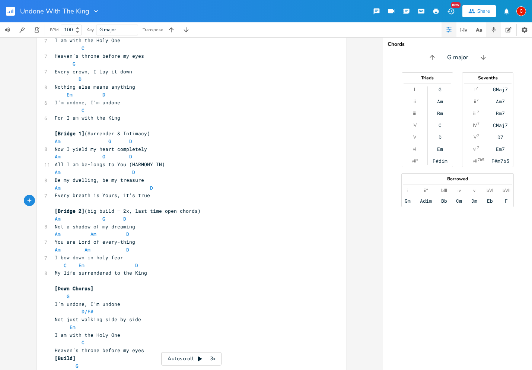
click at [498, 29] on button "button" at bounding box center [493, 29] width 15 height 15
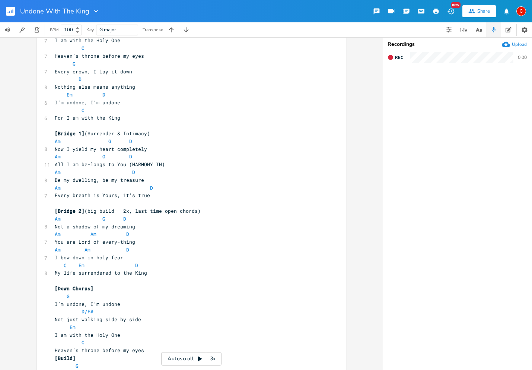
click at [520, 45] on div "Upload" at bounding box center [519, 44] width 15 height 6
click at [401, 83] on icon "button" at bounding box center [401, 85] width 4 height 6
click at [401, 83] on icon "button" at bounding box center [401, 85] width 6 height 6
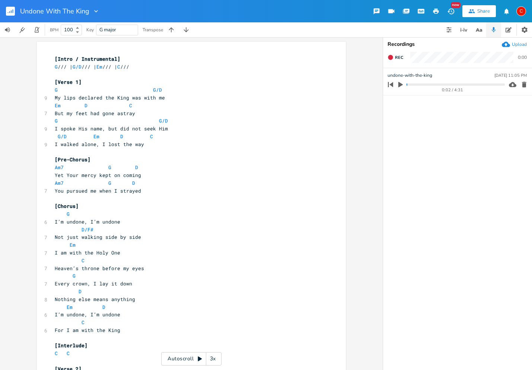
scroll to position [0, 0]
click at [55, 58] on span "[Intro / Instrumental]" at bounding box center [88, 59] width 66 height 7
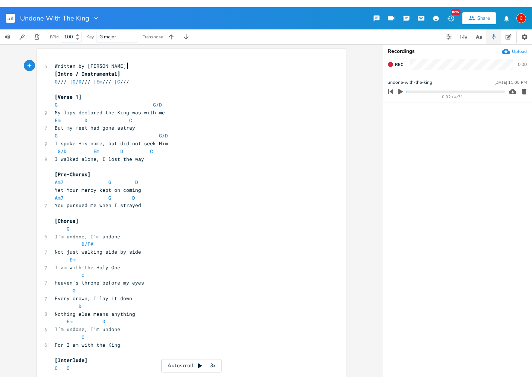
scroll to position [0, 55]
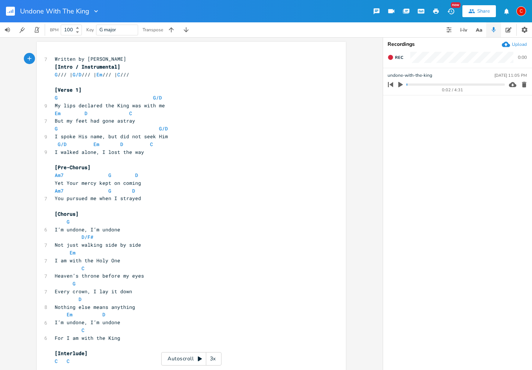
type textarea "Written by [PERSON_NAME]"
click at [121, 10] on div "Undone With The King New Share C" at bounding box center [266, 11] width 532 height 22
click at [174, 31] on icon "button" at bounding box center [171, 29] width 7 height 7
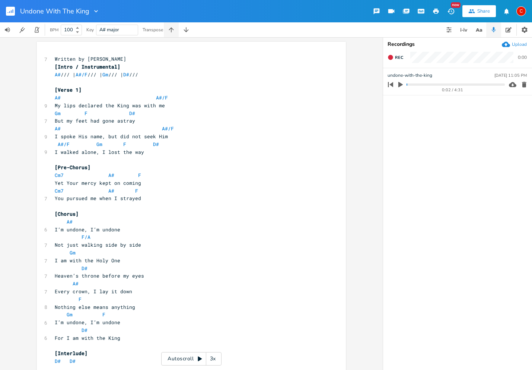
click at [174, 31] on icon "button" at bounding box center [171, 29] width 7 height 7
click at [191, 80] on pre "​" at bounding box center [187, 82] width 269 height 8
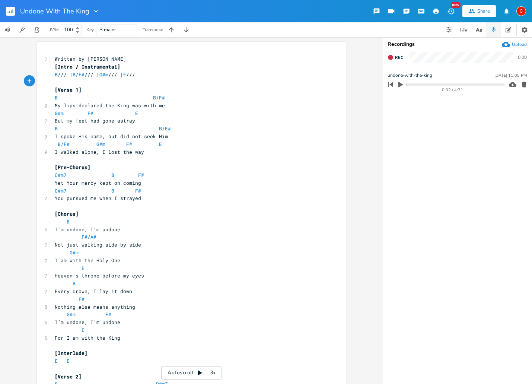
click at [72, 29] on input "100" at bounding box center [67, 29] width 12 height 7
type input "73"
click at [224, 6] on div "Undone With The King New Share C" at bounding box center [266, 11] width 532 height 22
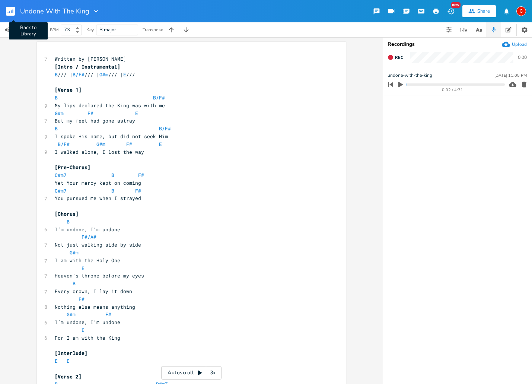
click at [9, 12] on rect "button" at bounding box center [10, 11] width 9 height 9
